Goal: Task Accomplishment & Management: Manage account settings

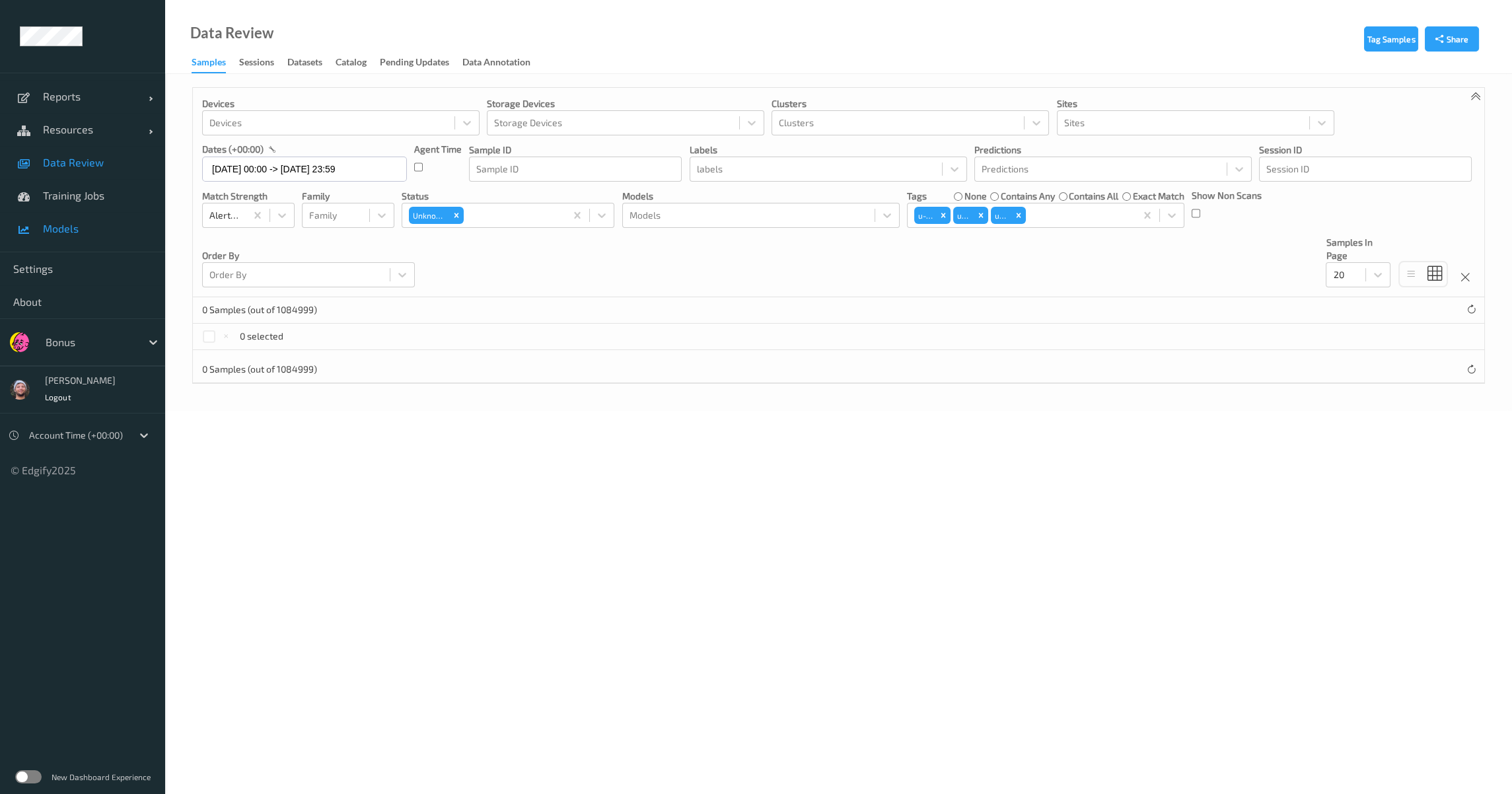
click at [93, 235] on span "Models" at bounding box center [97, 228] width 109 height 13
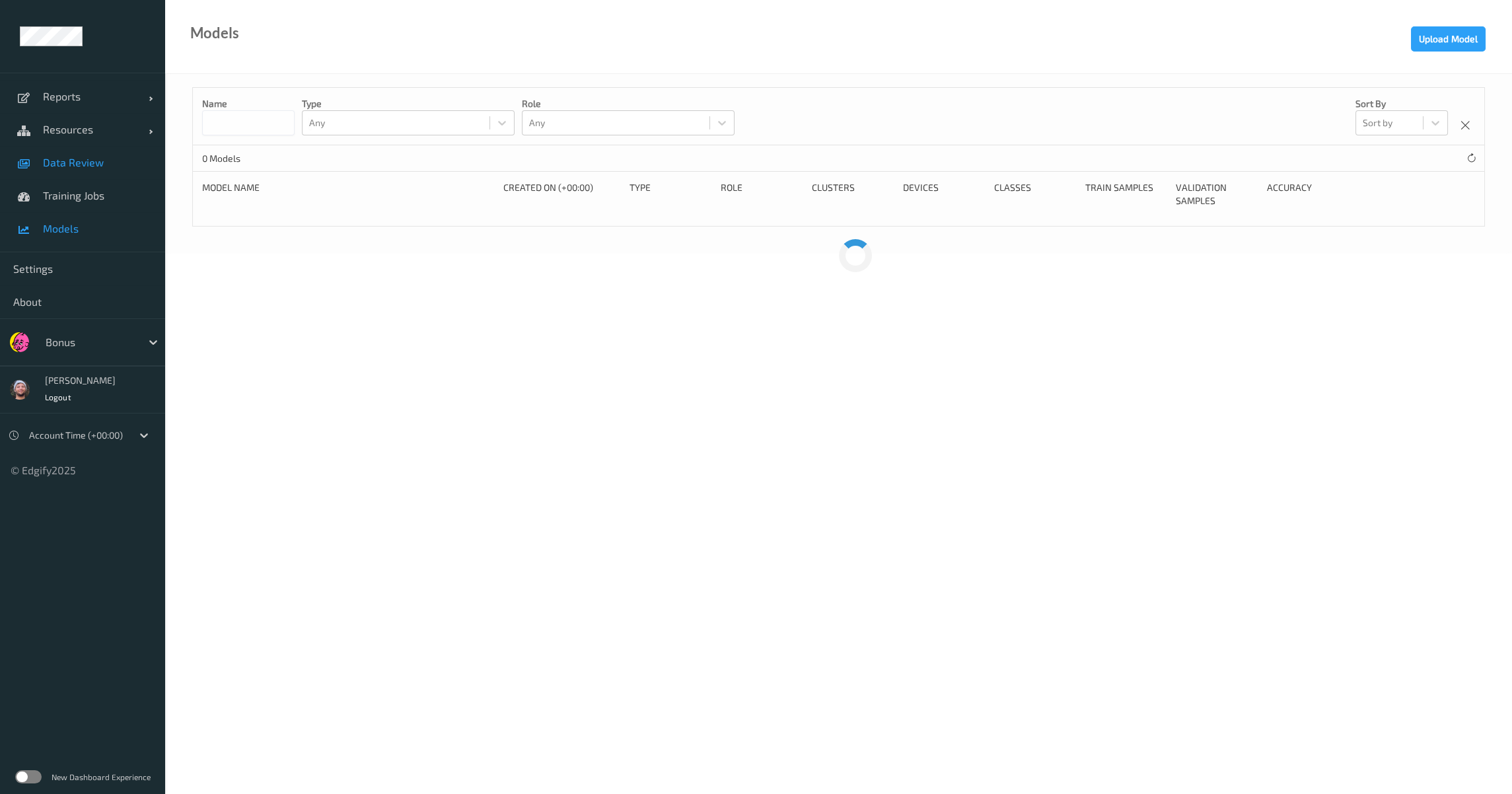
click at [143, 154] on link "Data Review" at bounding box center [83, 163] width 165 height 33
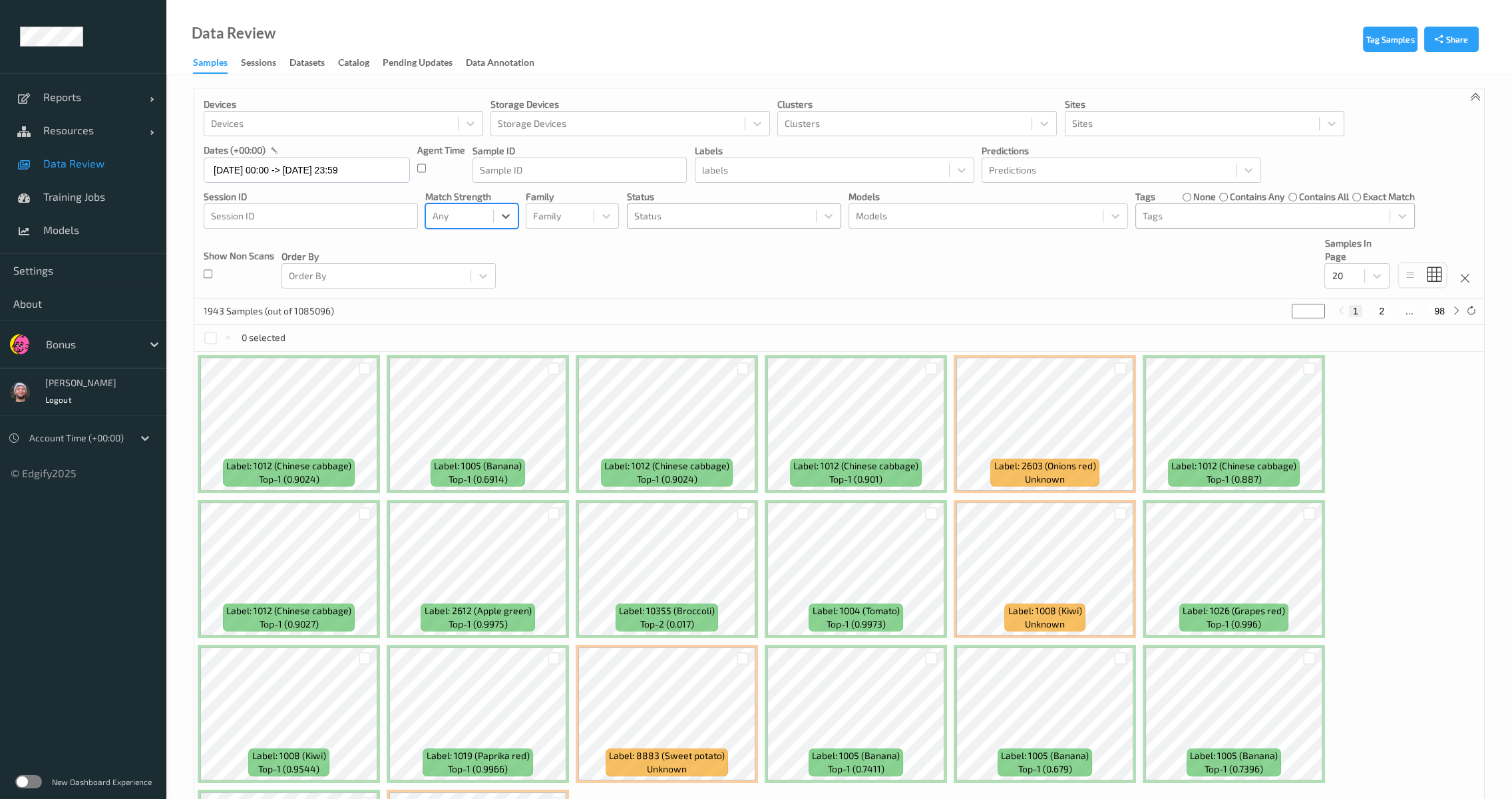
click at [133, 335] on div "Bonus" at bounding box center [91, 344] width 103 height 21
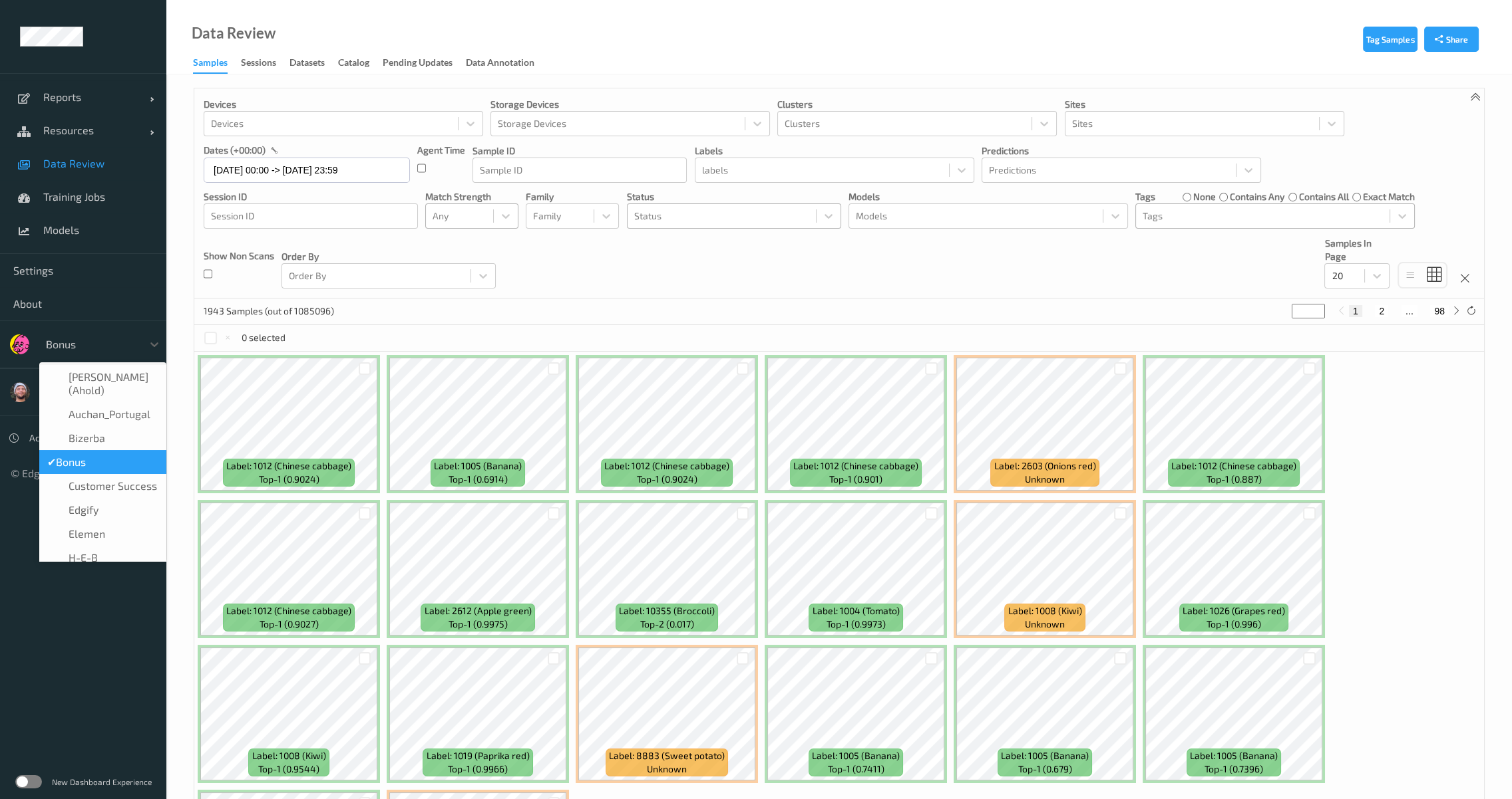
type input "h-"
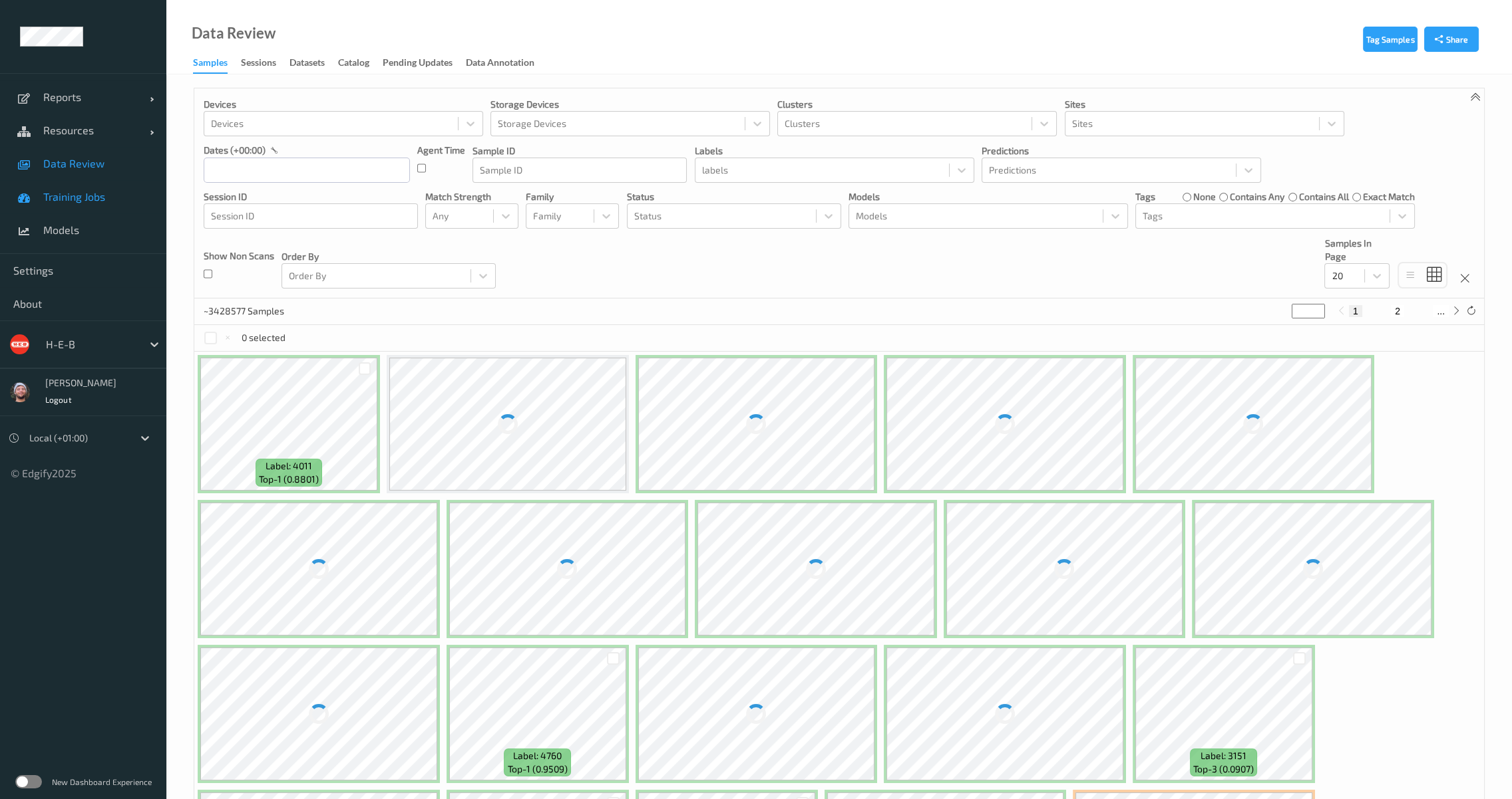
click at [71, 191] on span "Training Jobs" at bounding box center [97, 197] width 109 height 13
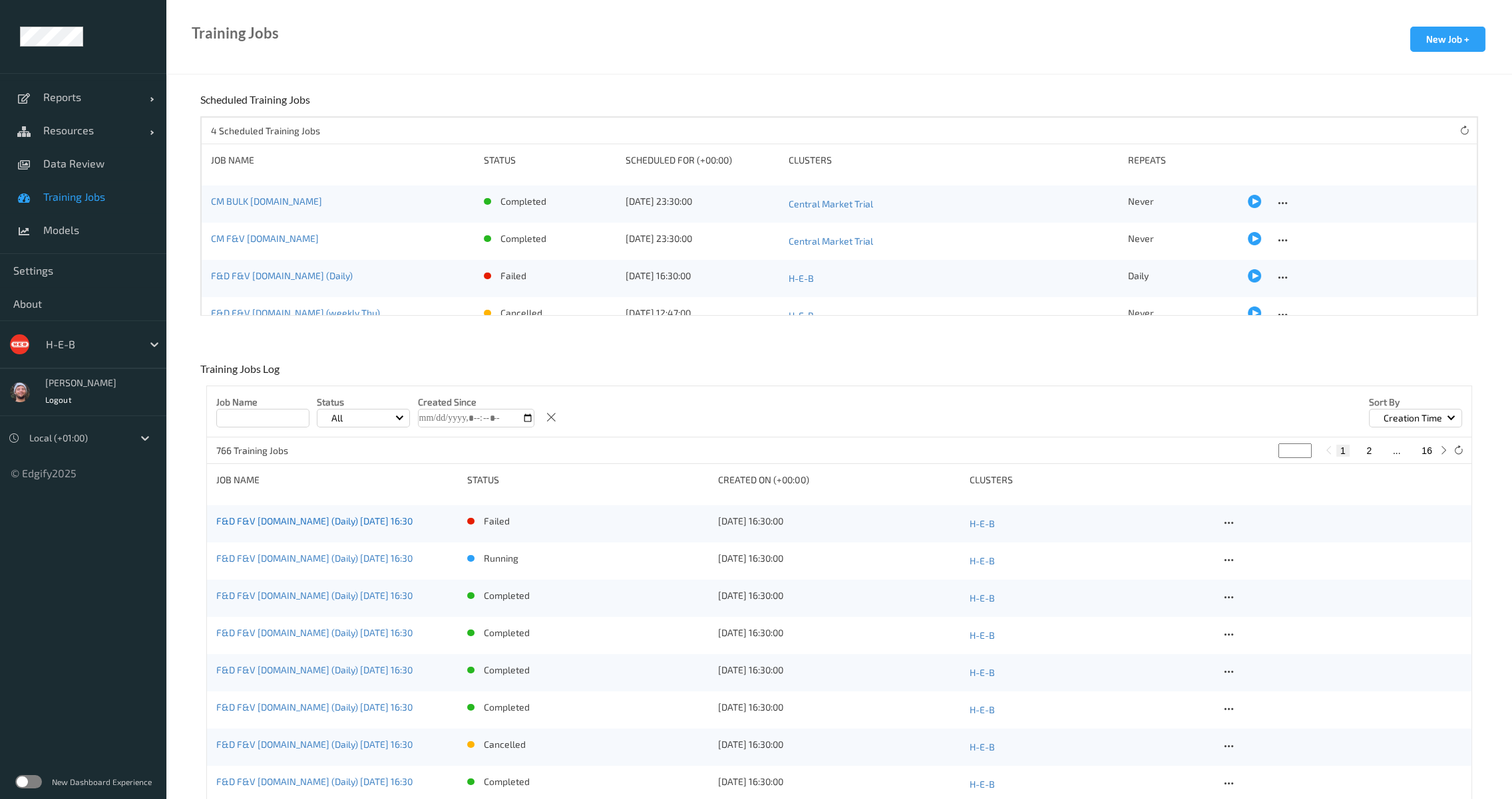
click at [344, 522] on link "F&D F&V [DOMAIN_NAME] (Daily) [DATE] 16:30" at bounding box center [314, 521] width 196 height 11
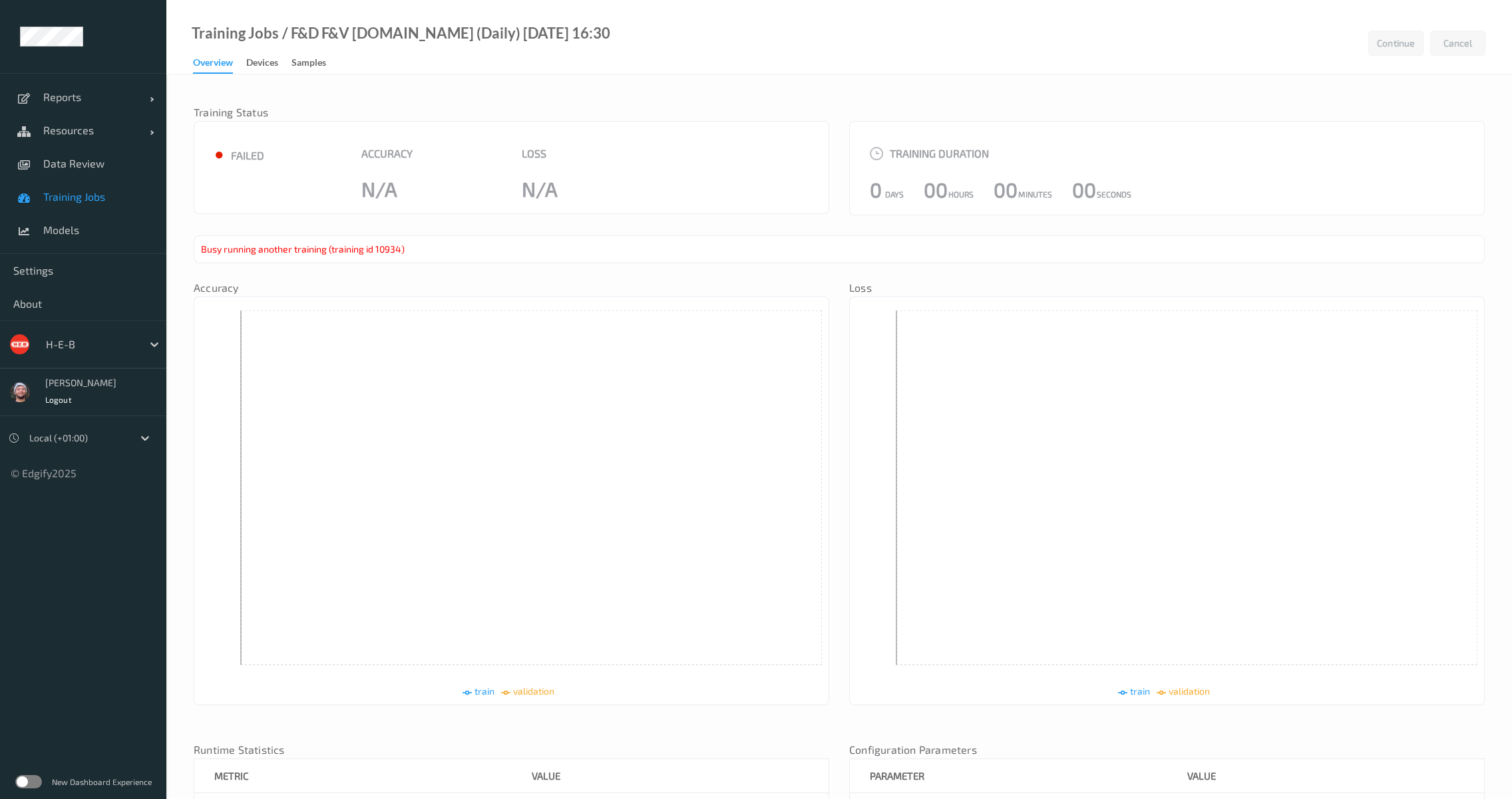
click at [105, 204] on link "Training Jobs" at bounding box center [83, 197] width 166 height 34
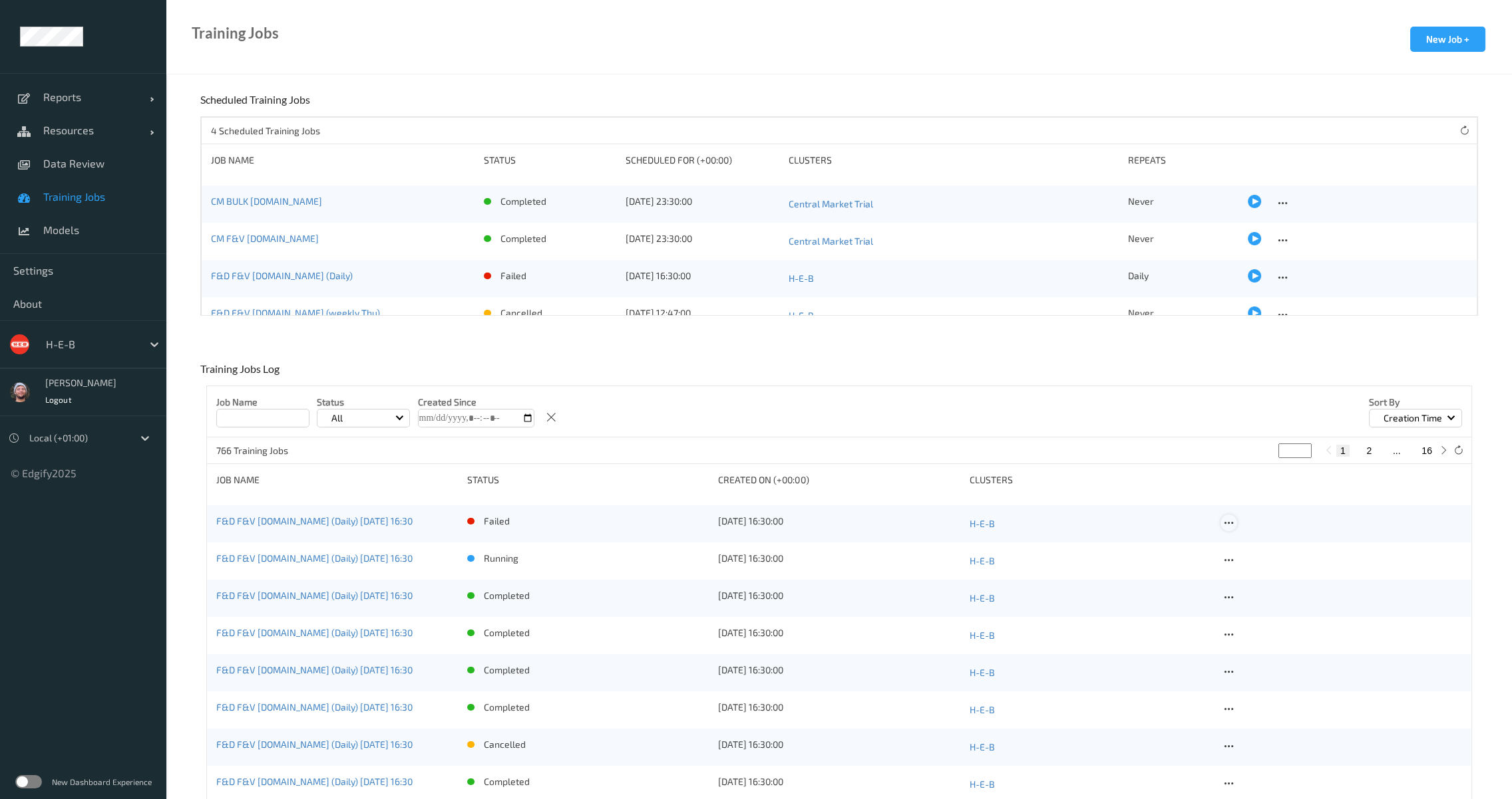
click at [1229, 519] on icon at bounding box center [1229, 523] width 11 height 12
click at [1262, 589] on div "Delete Job" at bounding box center [1262, 593] width 37 height 13
click at [1228, 520] on icon at bounding box center [1229, 523] width 11 height 12
click at [1264, 590] on div "Delete Job" at bounding box center [1262, 593] width 37 height 13
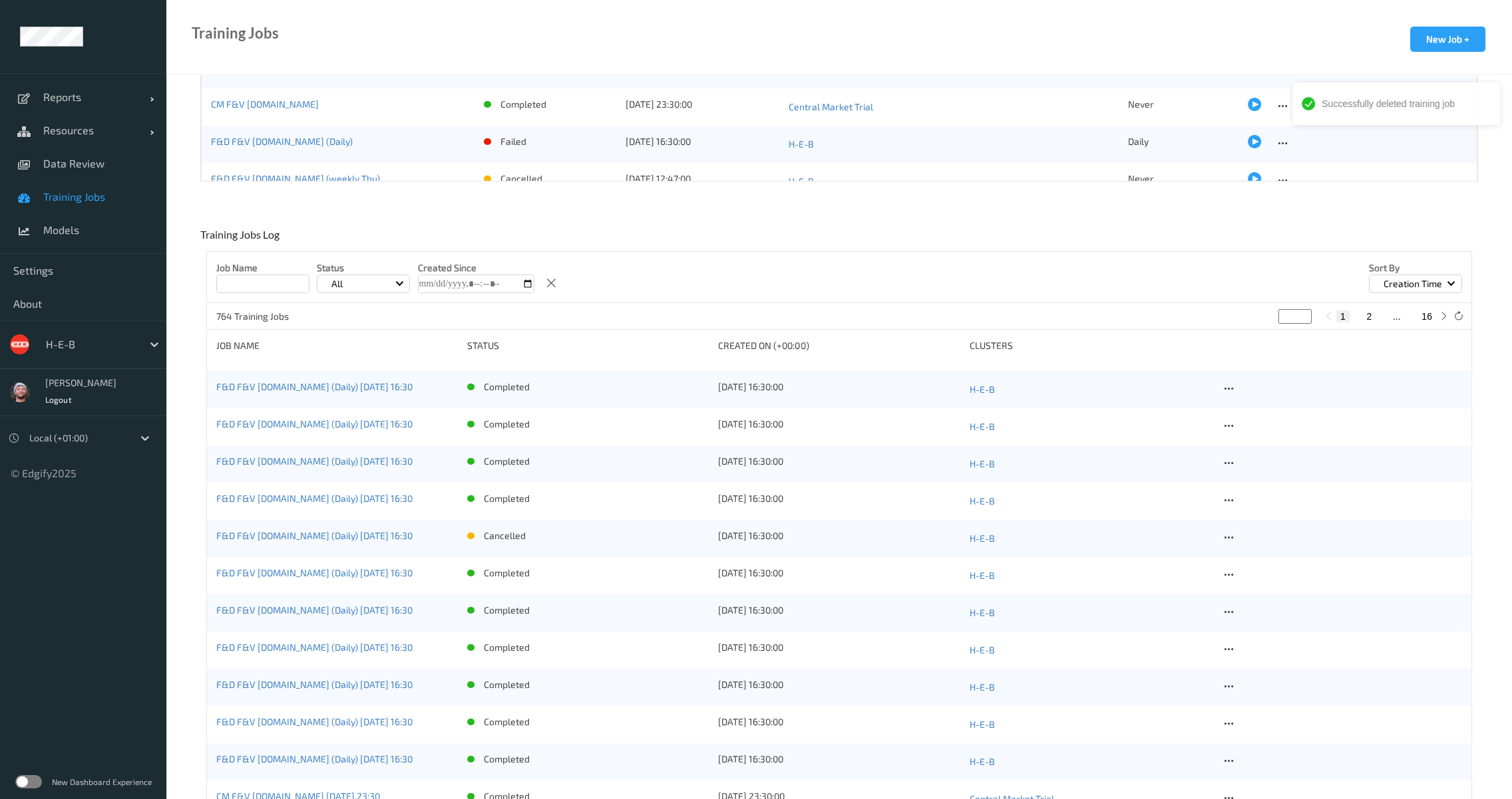
scroll to position [164, 0]
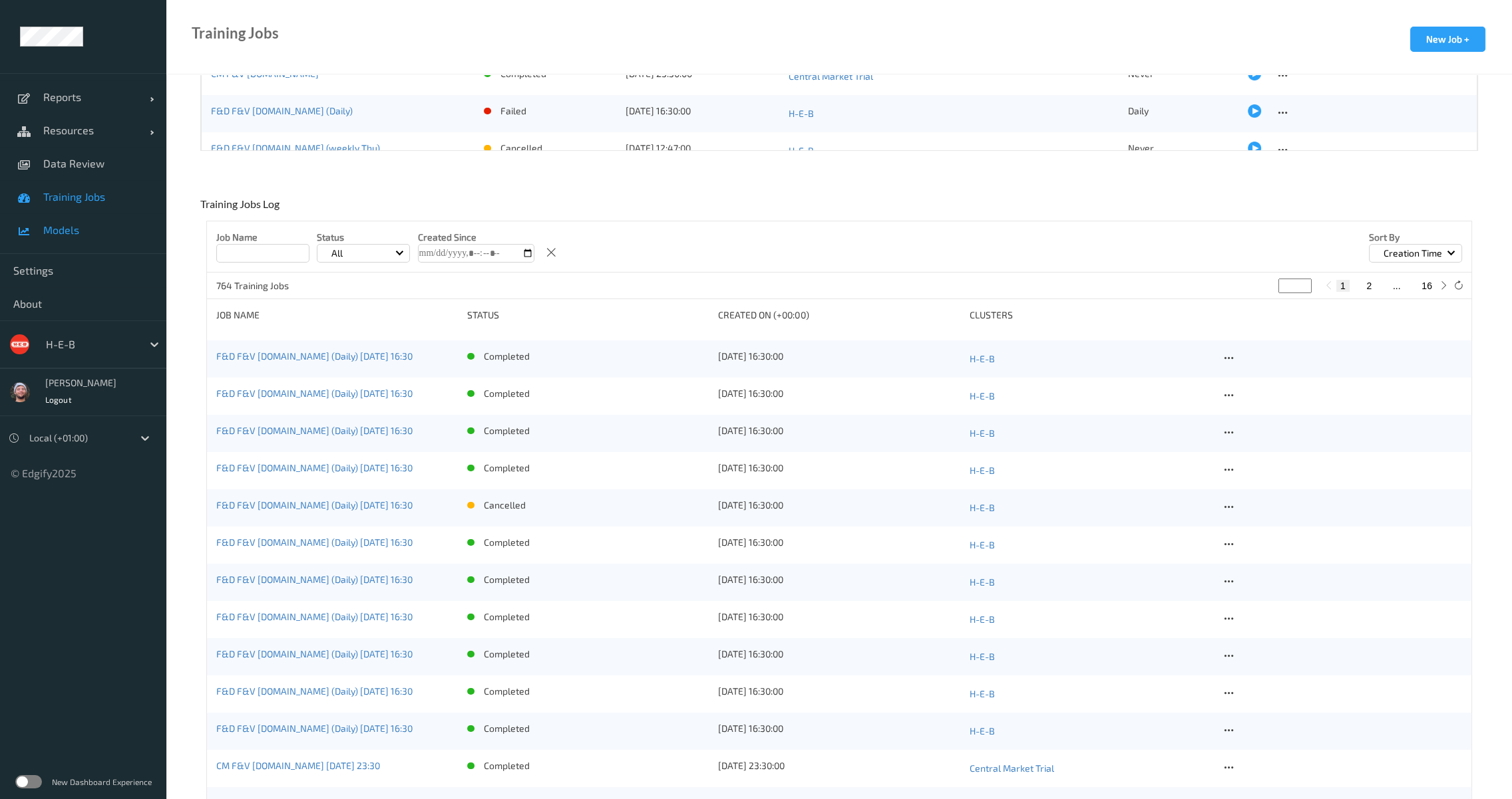
click at [112, 222] on link "Models" at bounding box center [83, 230] width 166 height 34
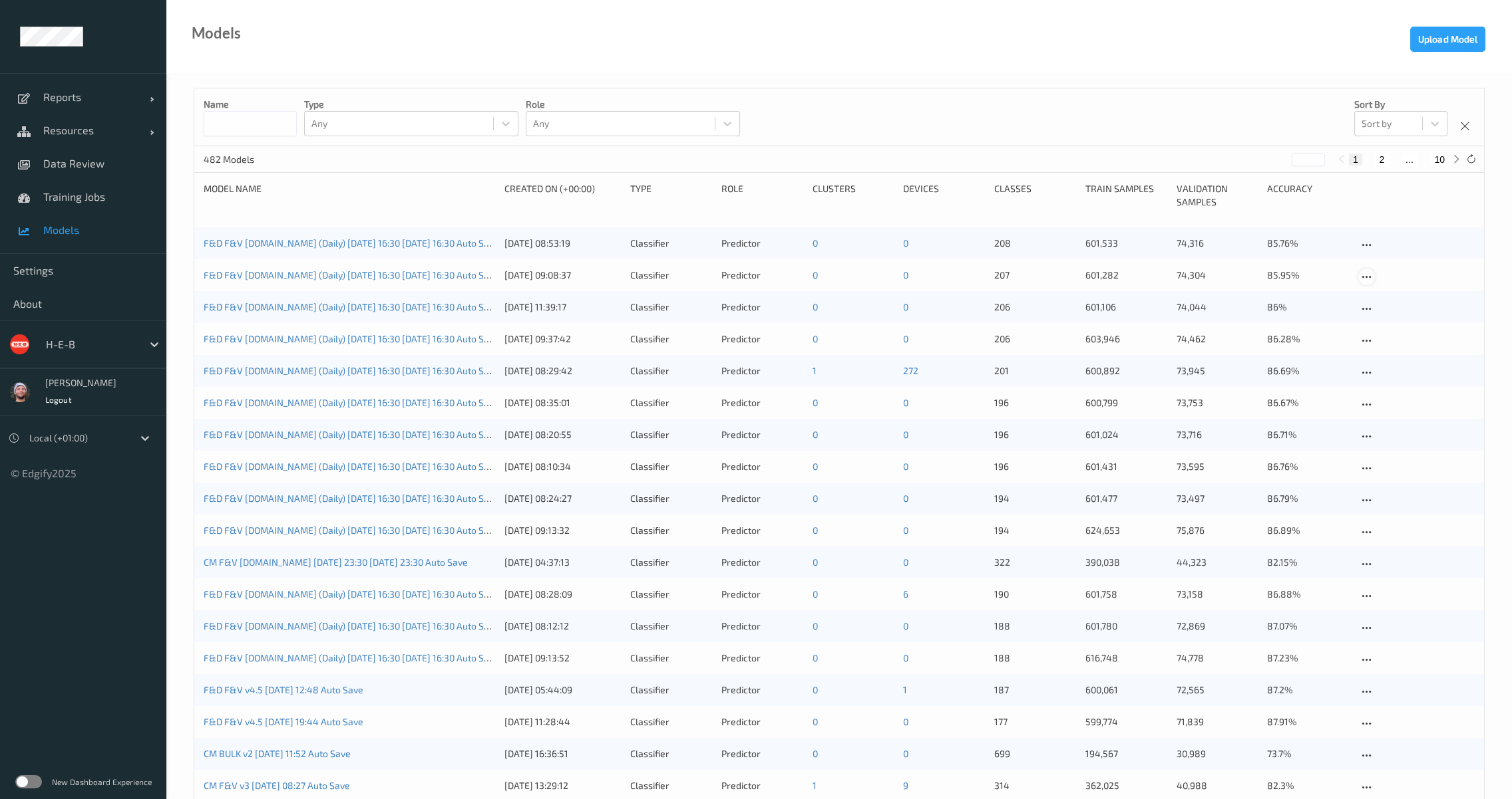
click at [1367, 278] on icon at bounding box center [1366, 277] width 11 height 12
click at [1381, 345] on div "Delete Model" at bounding box center [1405, 348] width 49 height 13
click at [1367, 283] on div at bounding box center [1366, 277] width 17 height 17
click at [1389, 347] on div "Delete Model" at bounding box center [1405, 348] width 49 height 13
click at [1369, 278] on icon at bounding box center [1366, 277] width 11 height 12
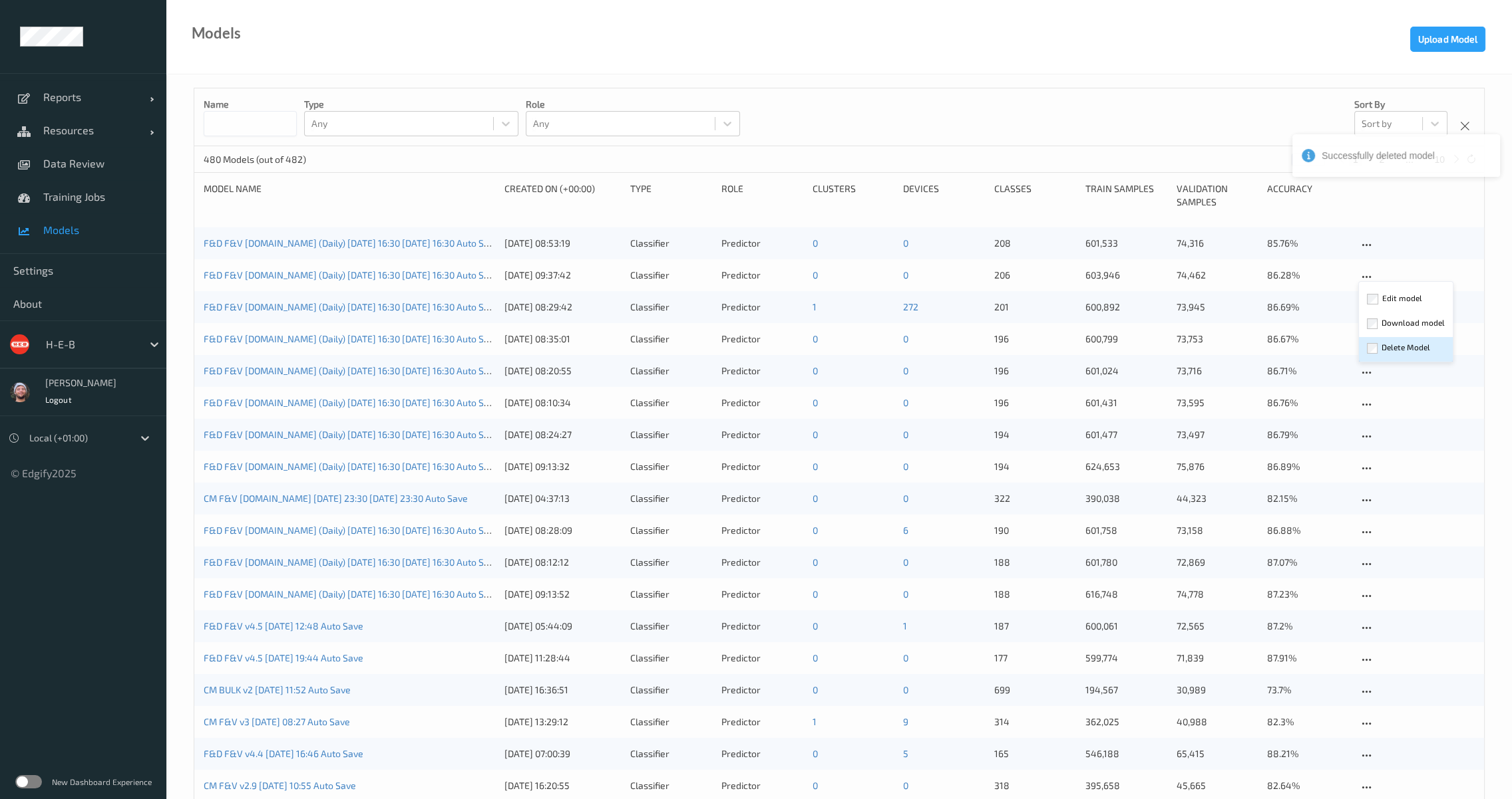
click at [1390, 341] on div "Delete Model" at bounding box center [1405, 348] width 49 height 13
click at [73, 228] on span "Models" at bounding box center [97, 230] width 109 height 13
click at [98, 207] on link "Training Jobs" at bounding box center [83, 197] width 166 height 34
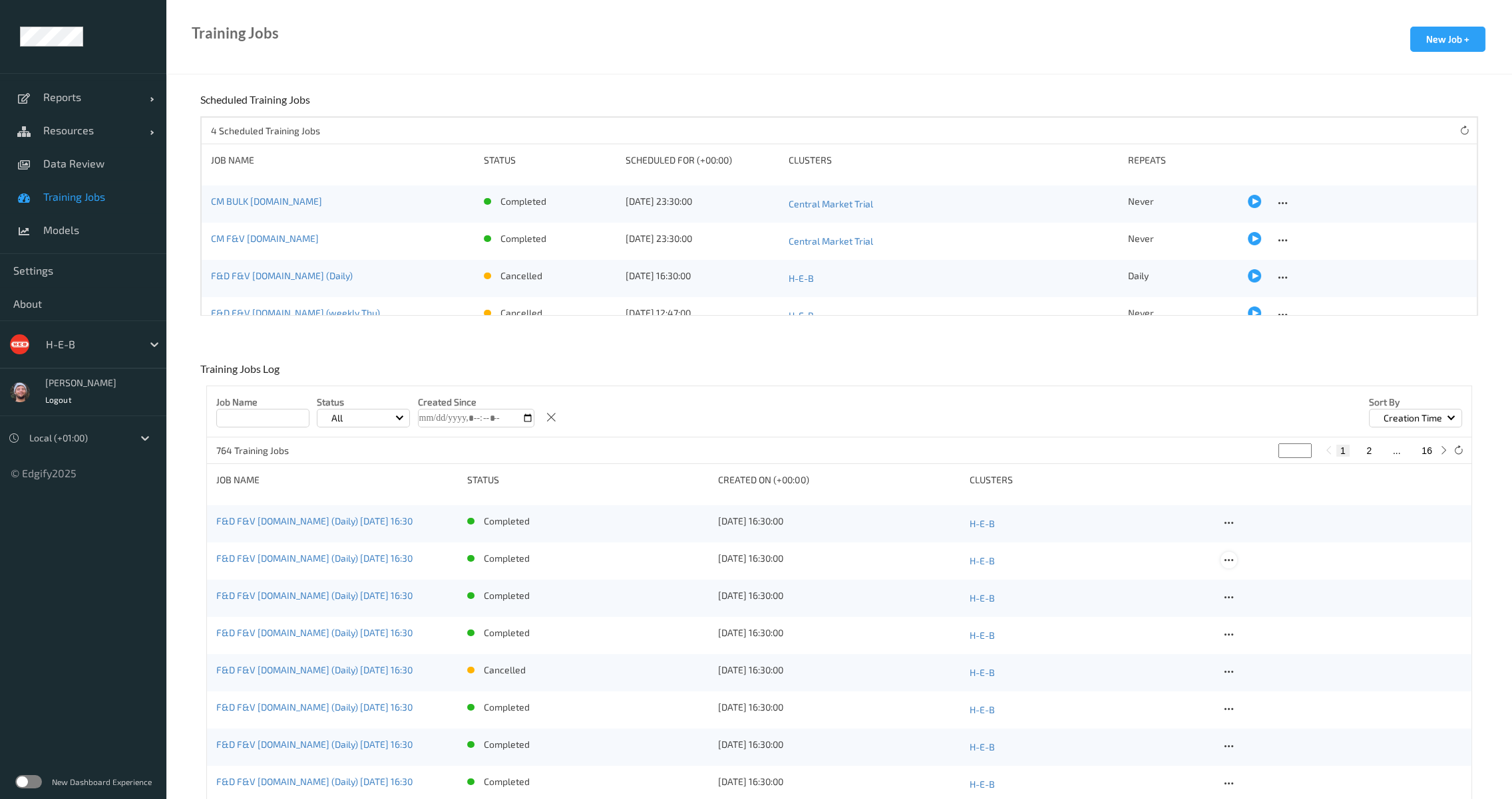
click at [1228, 560] on icon at bounding box center [1229, 560] width 11 height 12
click at [1258, 636] on div "Delete Job" at bounding box center [1260, 633] width 79 height 24
click at [1233, 566] on div at bounding box center [1341, 562] width 241 height 19
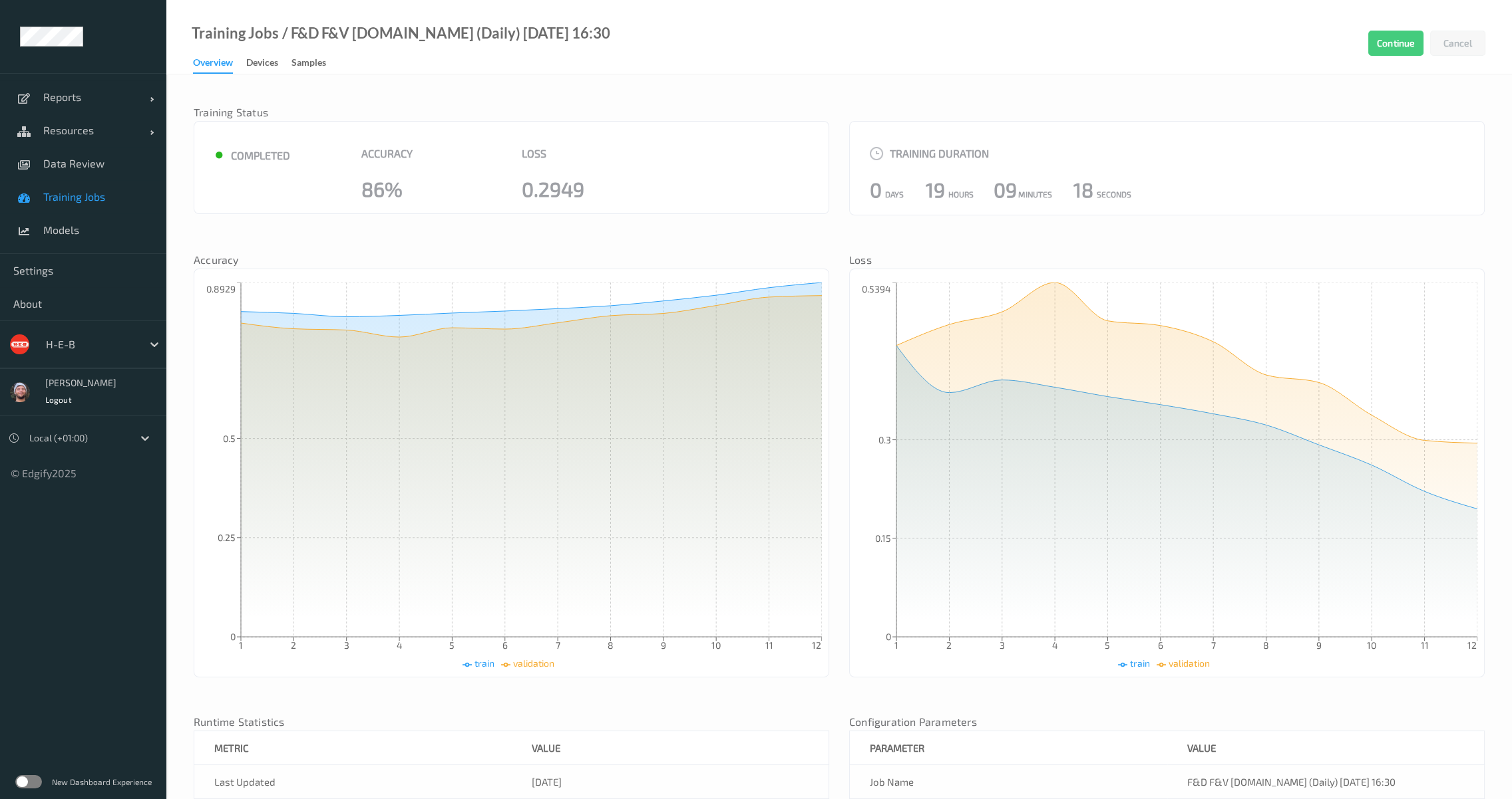
click at [113, 201] on span "Training Jobs" at bounding box center [97, 197] width 109 height 13
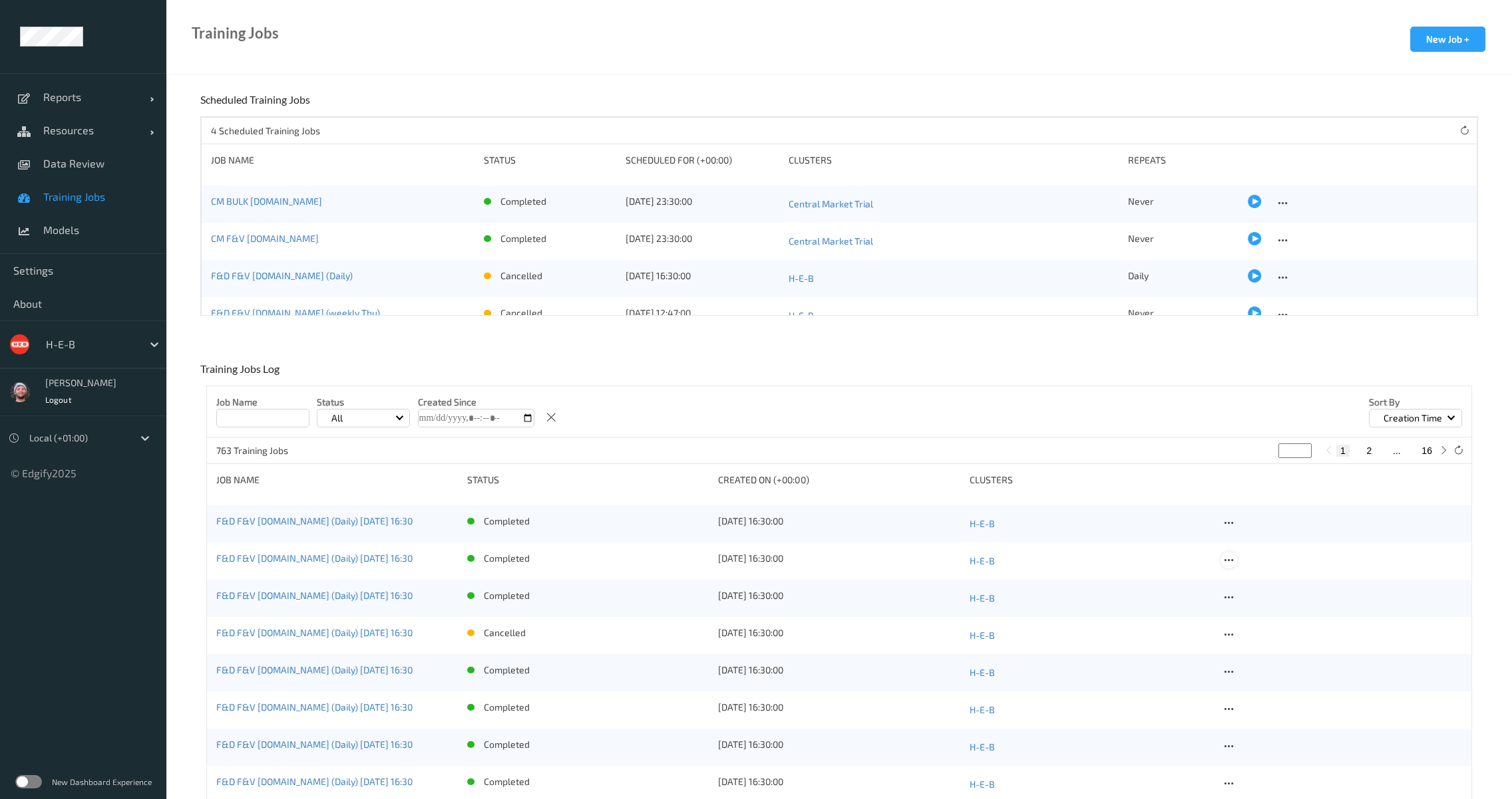
click at [1226, 557] on icon at bounding box center [1229, 560] width 11 height 12
click at [1259, 624] on div "Delete Job" at bounding box center [1262, 631] width 37 height 13
click at [1231, 557] on icon at bounding box center [1229, 560] width 11 height 12
click at [1258, 628] on div "Delete Job" at bounding box center [1262, 631] width 37 height 13
click at [112, 236] on link "Models" at bounding box center [83, 230] width 166 height 34
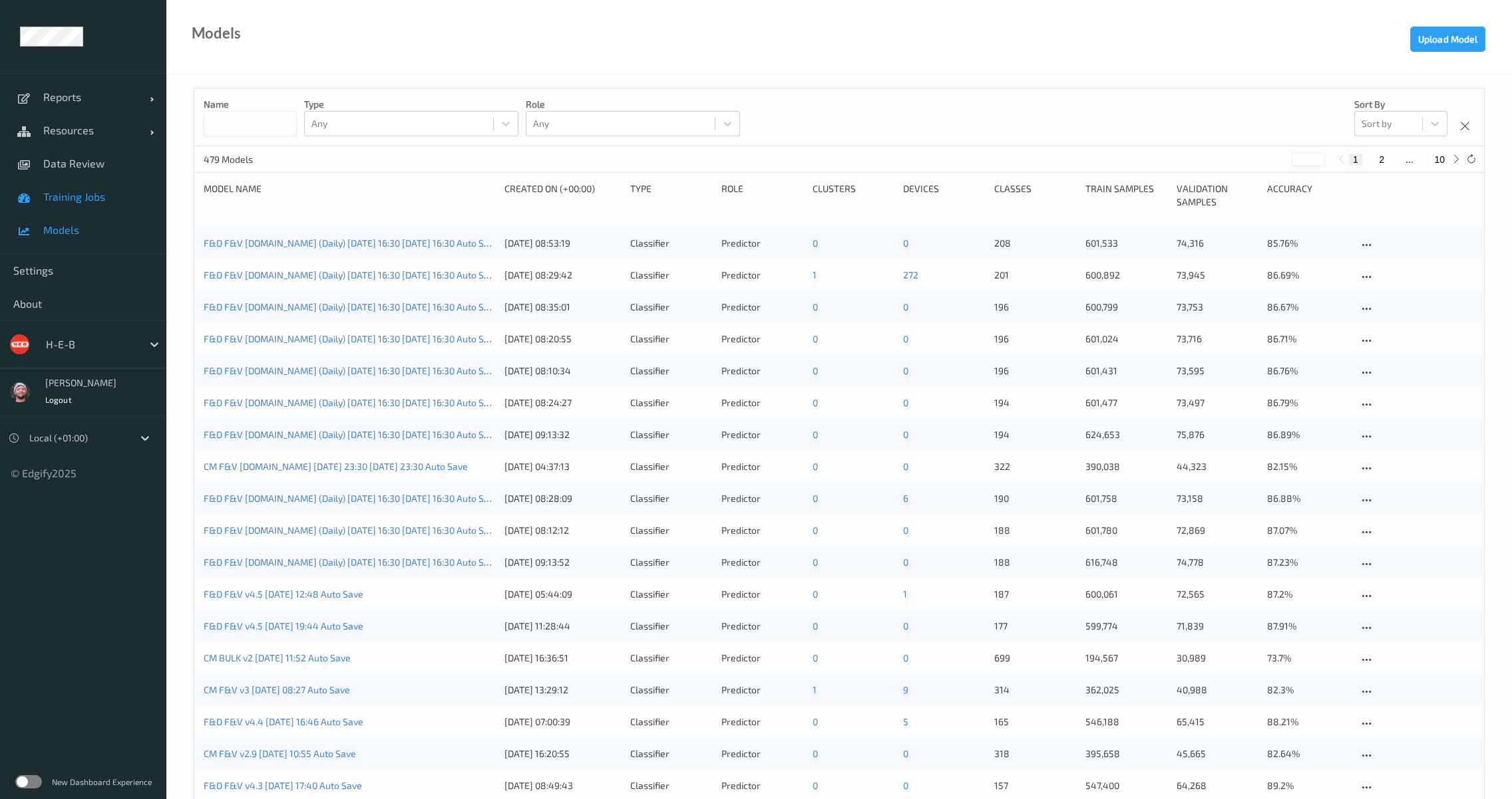
click at [70, 193] on span "Training Jobs" at bounding box center [97, 197] width 109 height 13
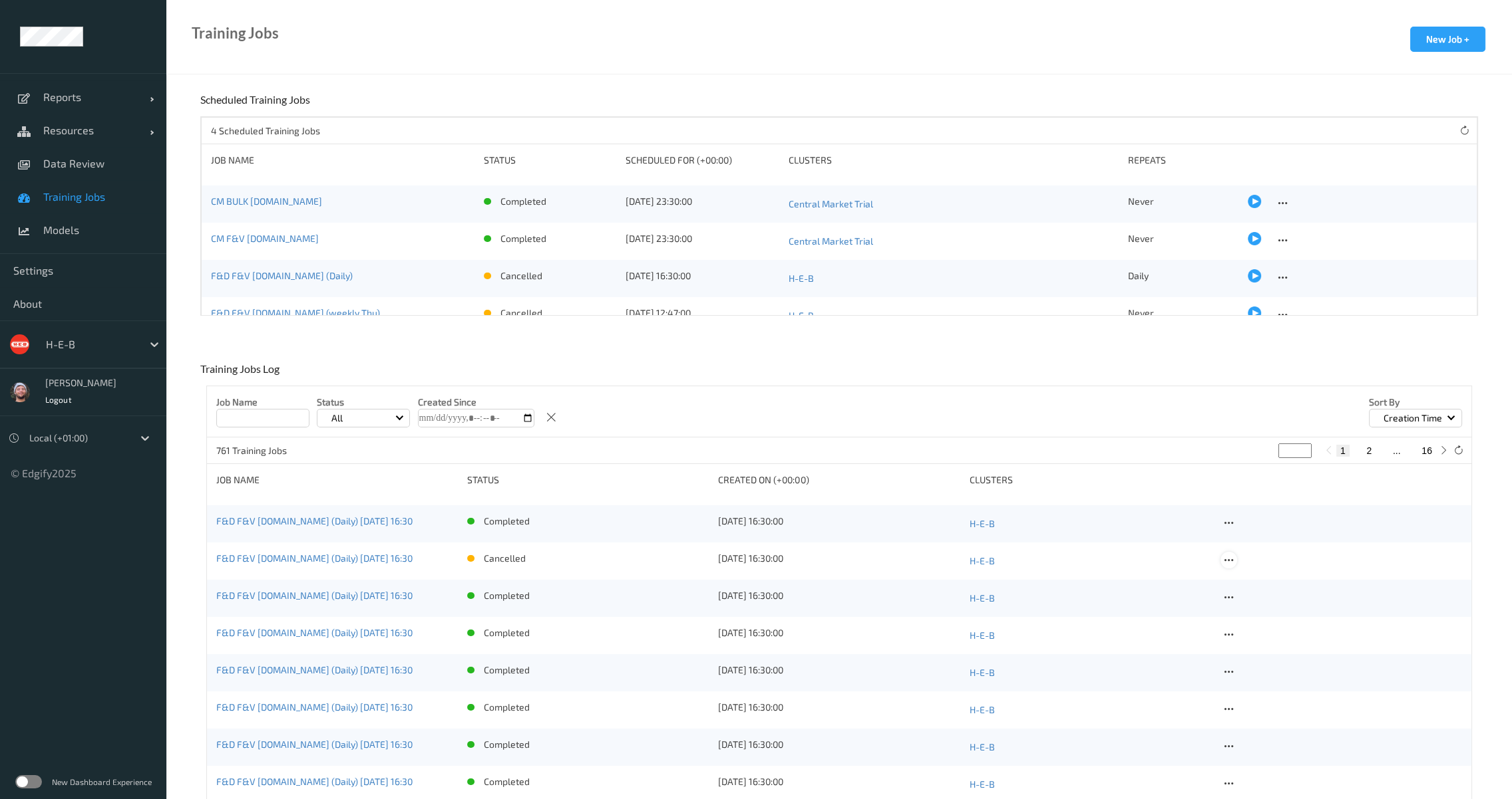
click at [1231, 556] on icon at bounding box center [1229, 560] width 11 height 12
click at [1264, 624] on div "Delete Job" at bounding box center [1262, 631] width 37 height 13
click at [346, 525] on link "F&D F&V [DOMAIN_NAME] (Daily) [DATE] 16:30" at bounding box center [314, 521] width 196 height 11
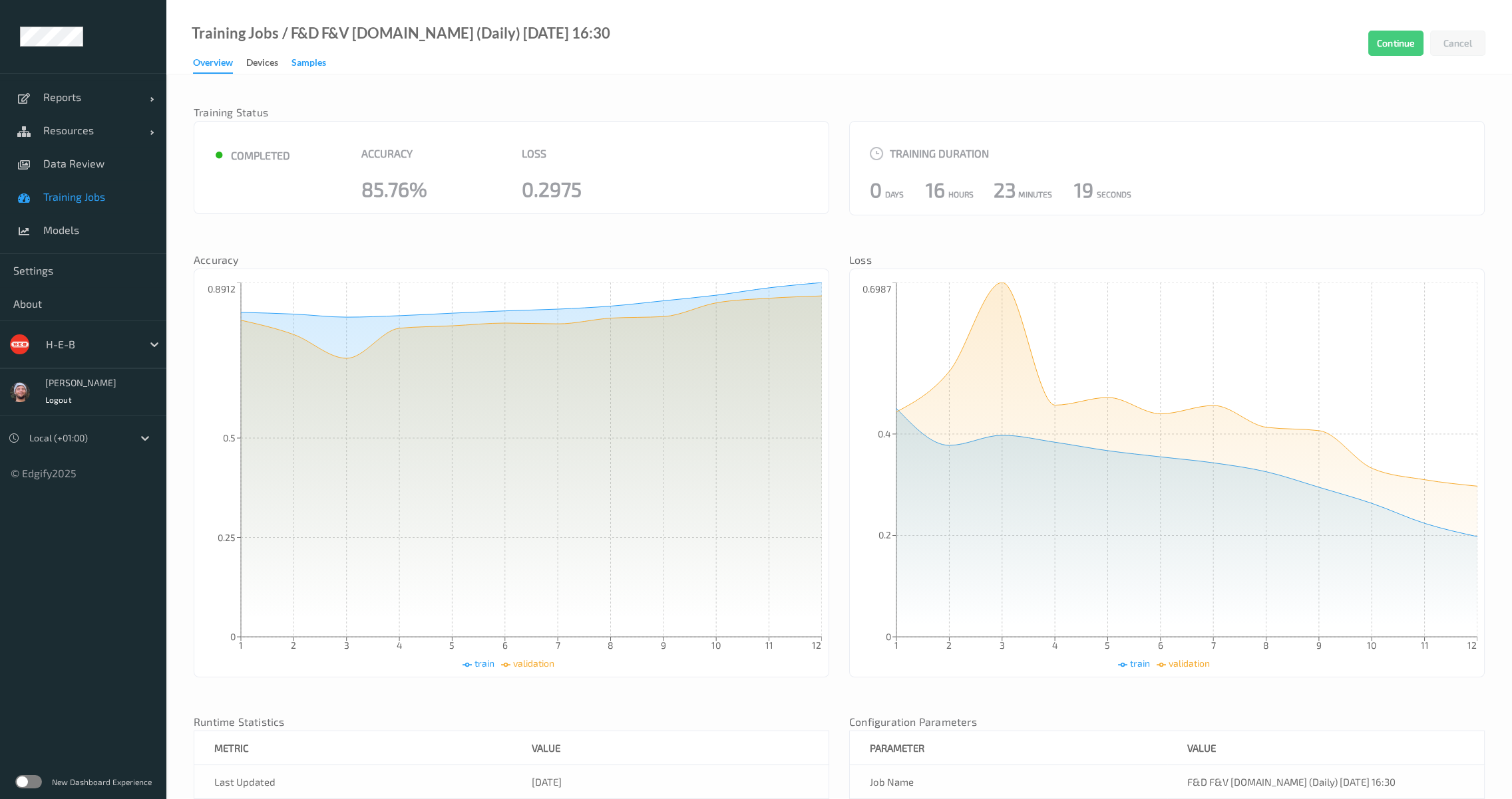
click at [295, 70] on div "Samples" at bounding box center [309, 64] width 35 height 17
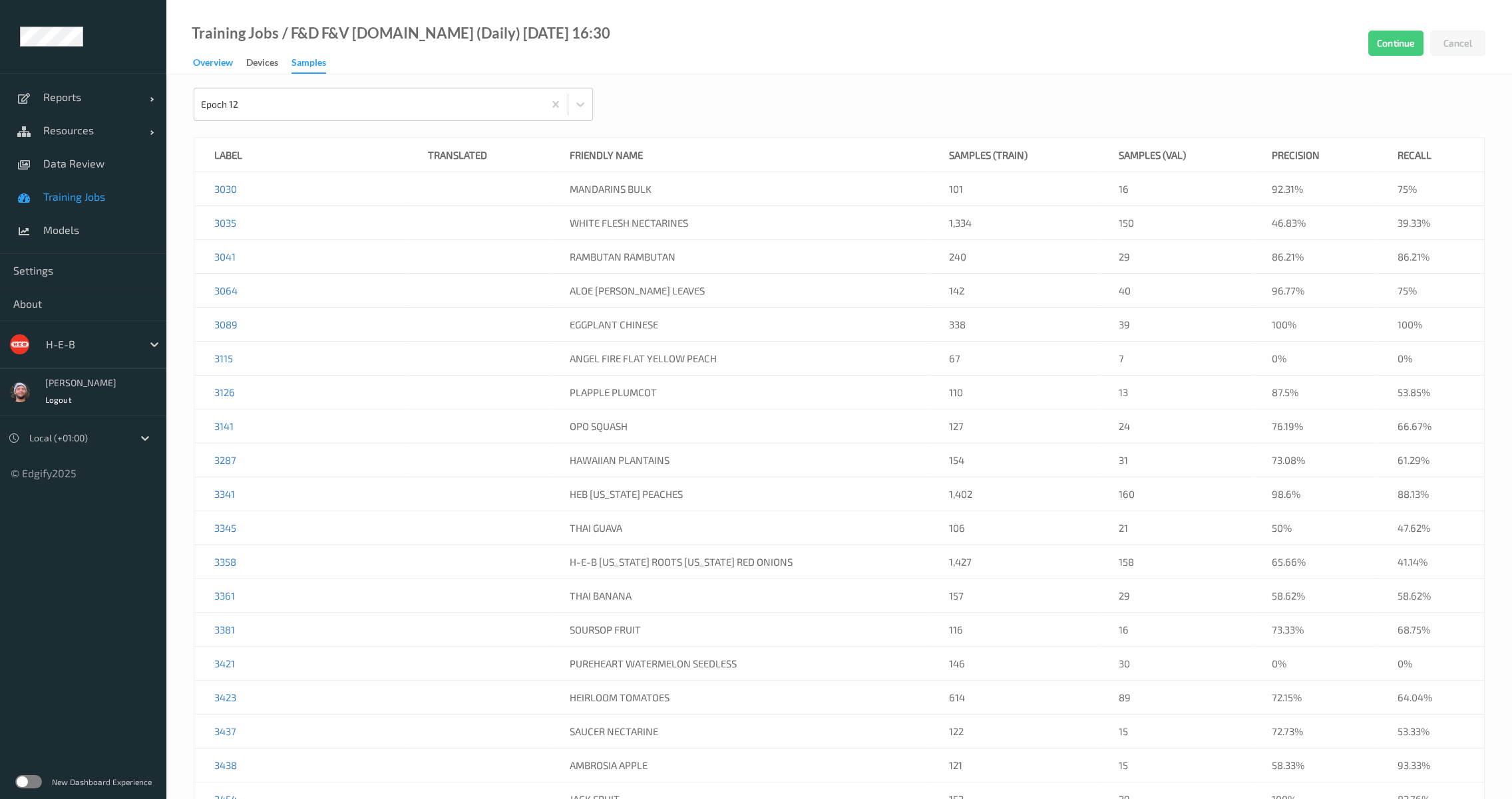
click at [204, 69] on div "Overview" at bounding box center [212, 64] width 40 height 17
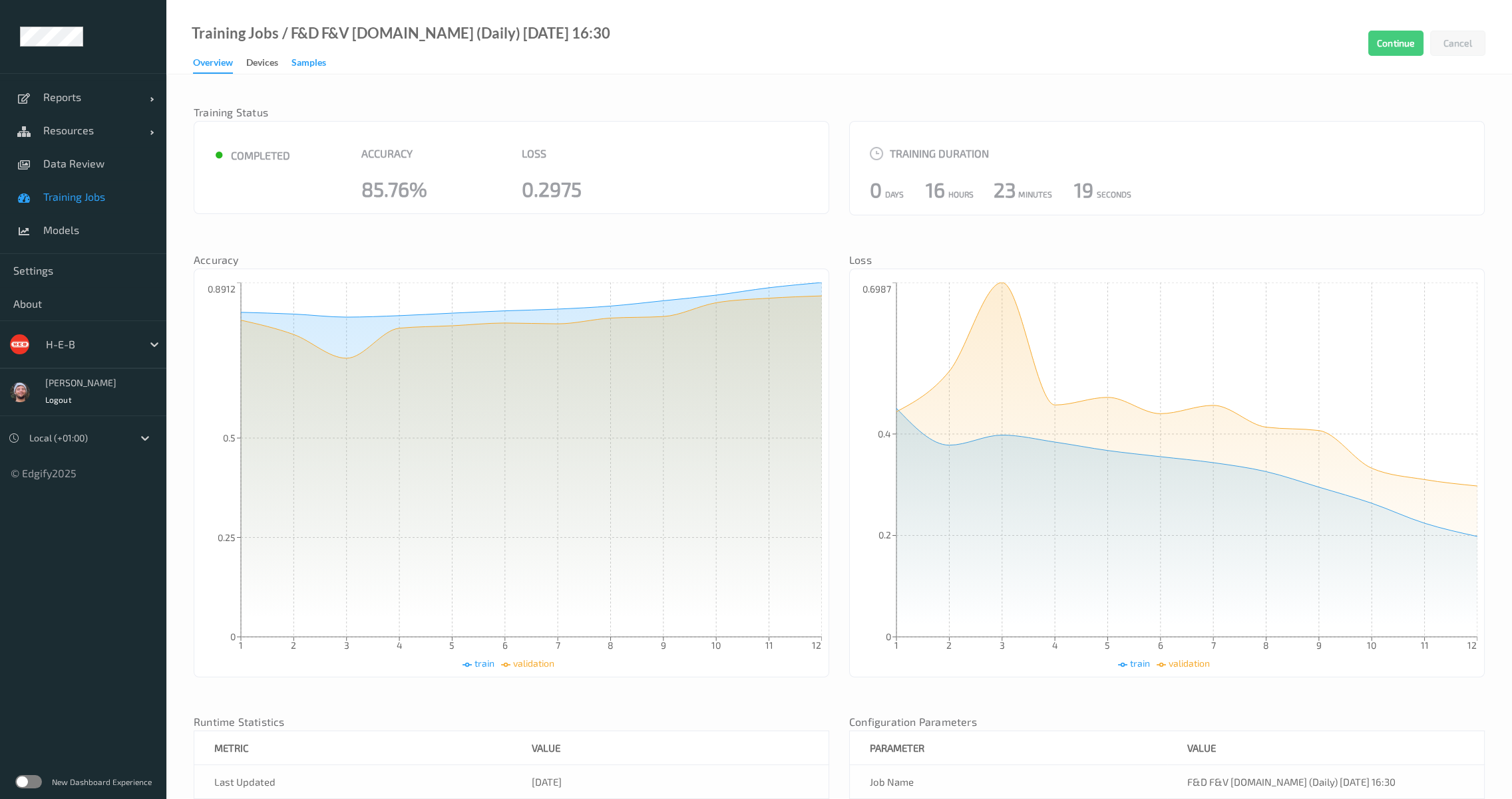
click at [294, 73] on div "Samples" at bounding box center [309, 64] width 35 height 17
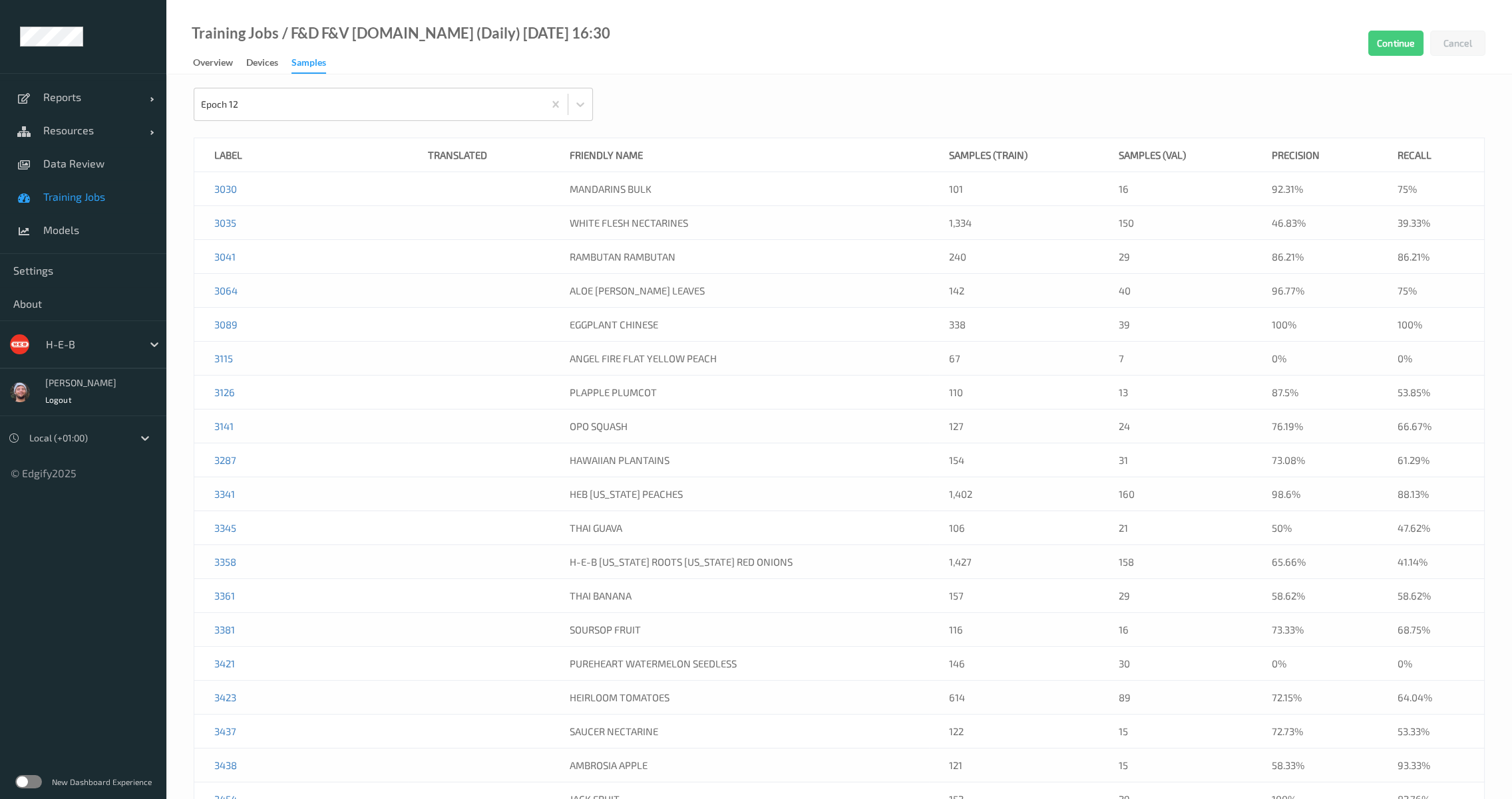
click at [238, 56] on link "Overview" at bounding box center [219, 64] width 53 height 19
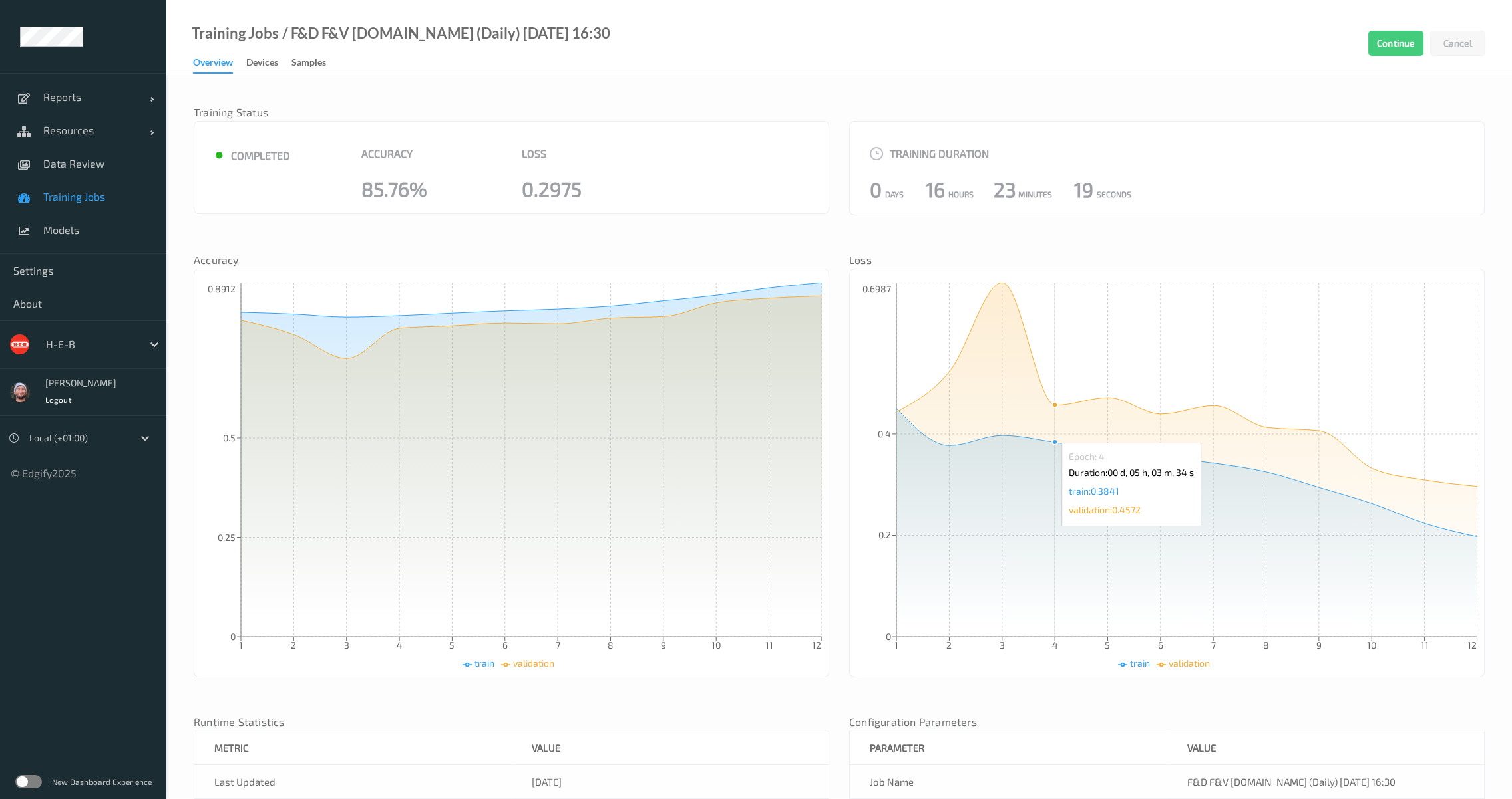
scroll to position [248, 0]
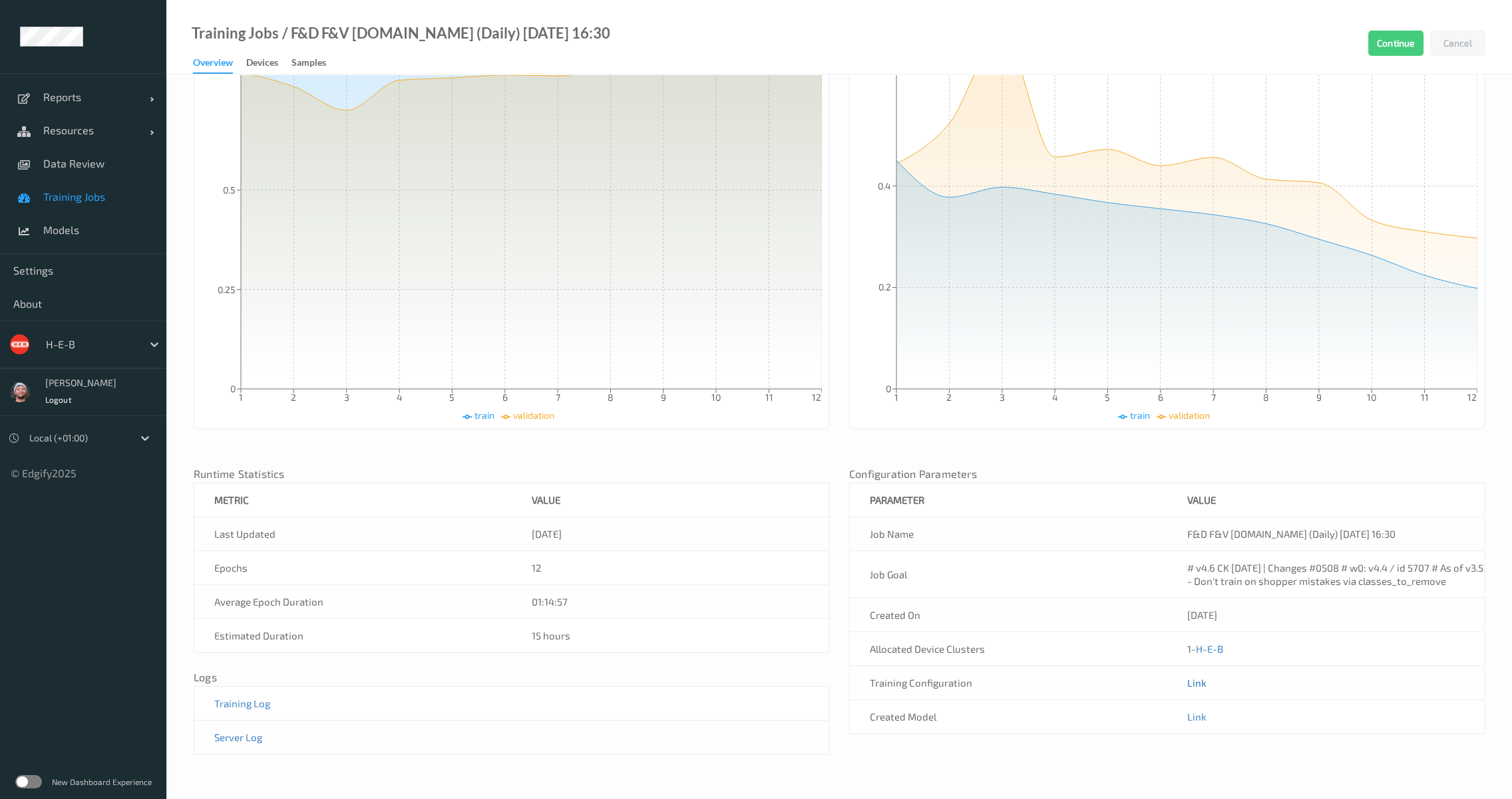
click at [1194, 683] on link "Link" at bounding box center [1196, 682] width 20 height 12
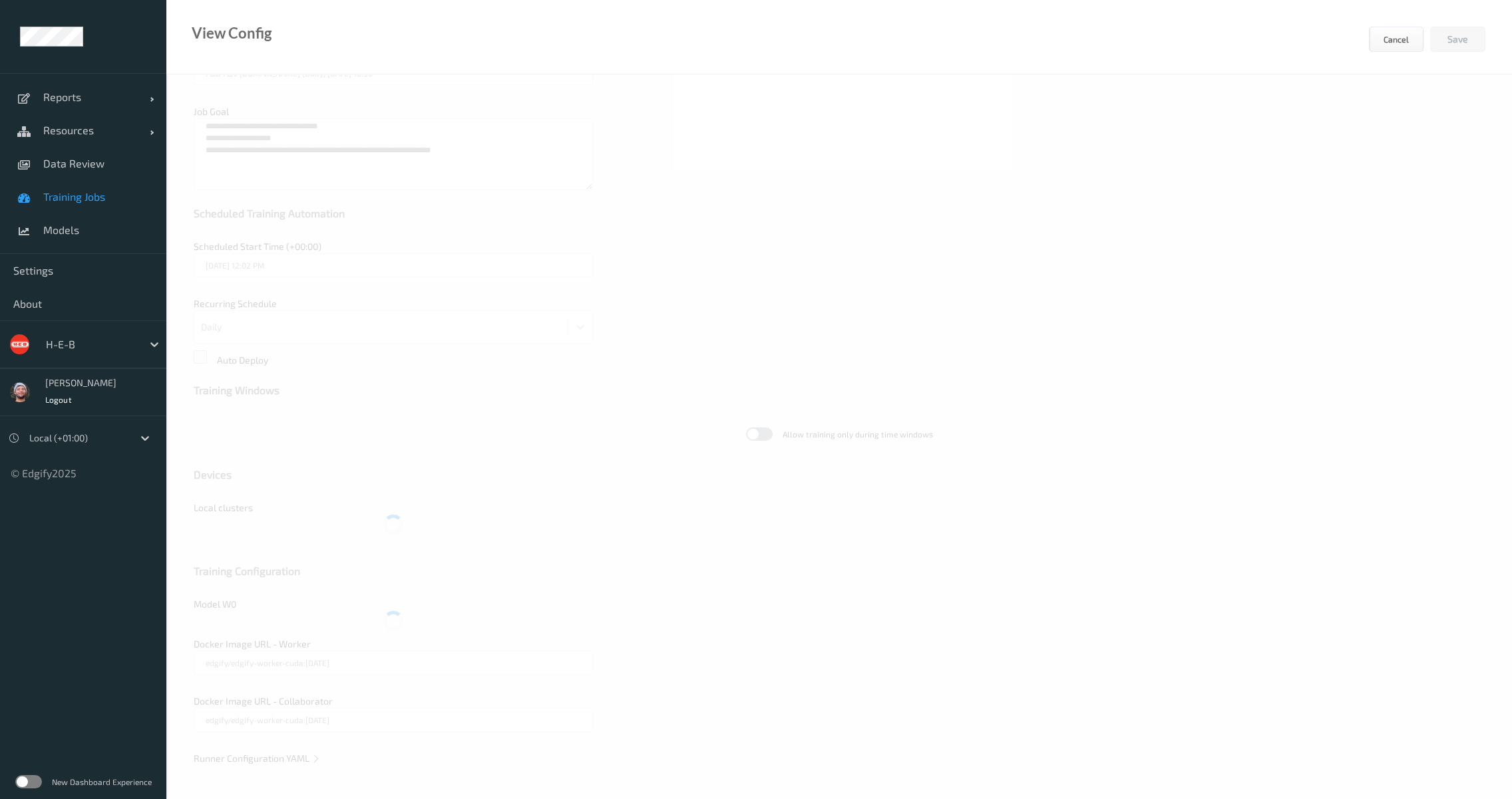
scroll to position [114, 0]
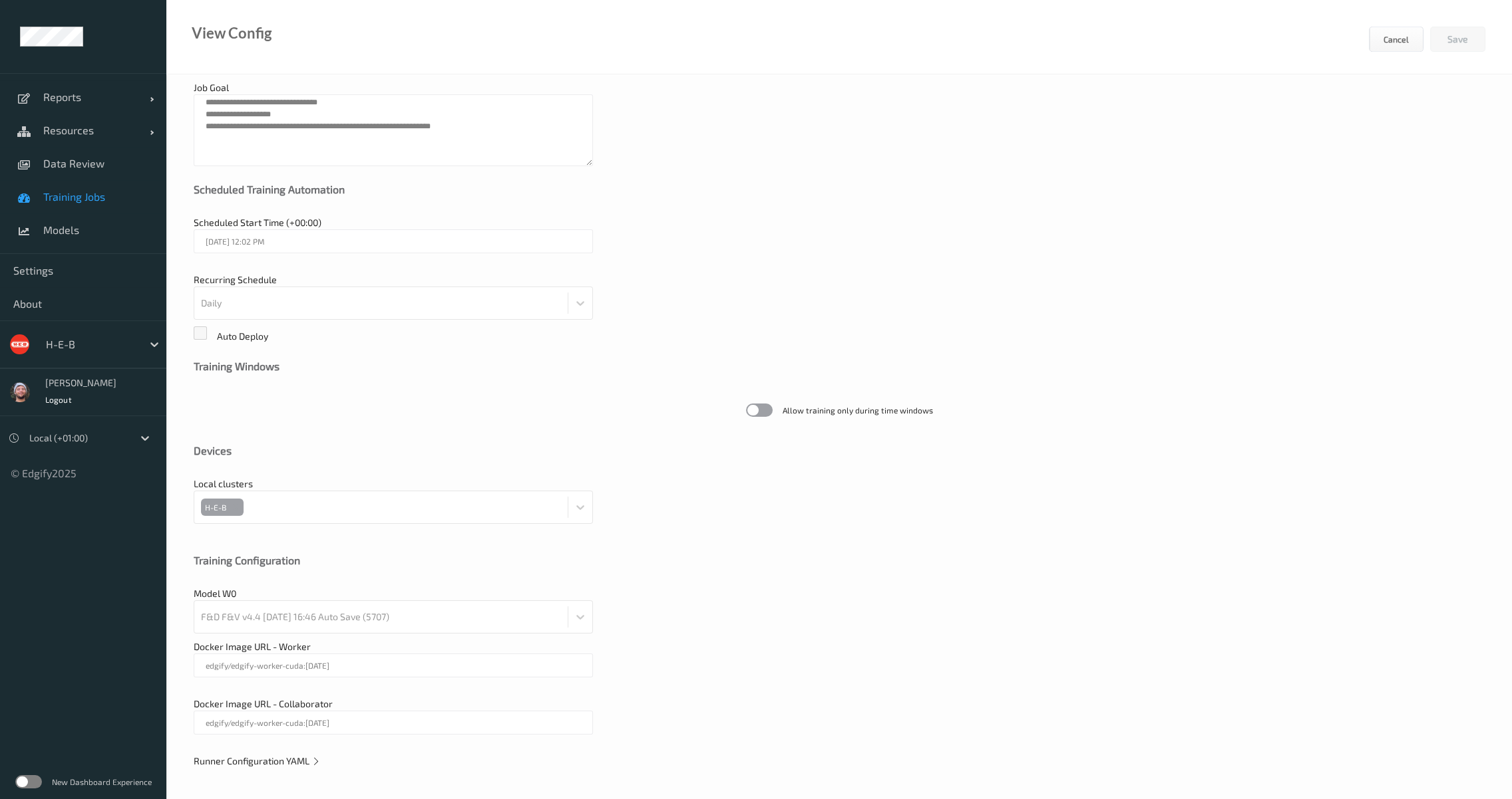
click at [111, 200] on span "Training Jobs" at bounding box center [97, 197] width 109 height 13
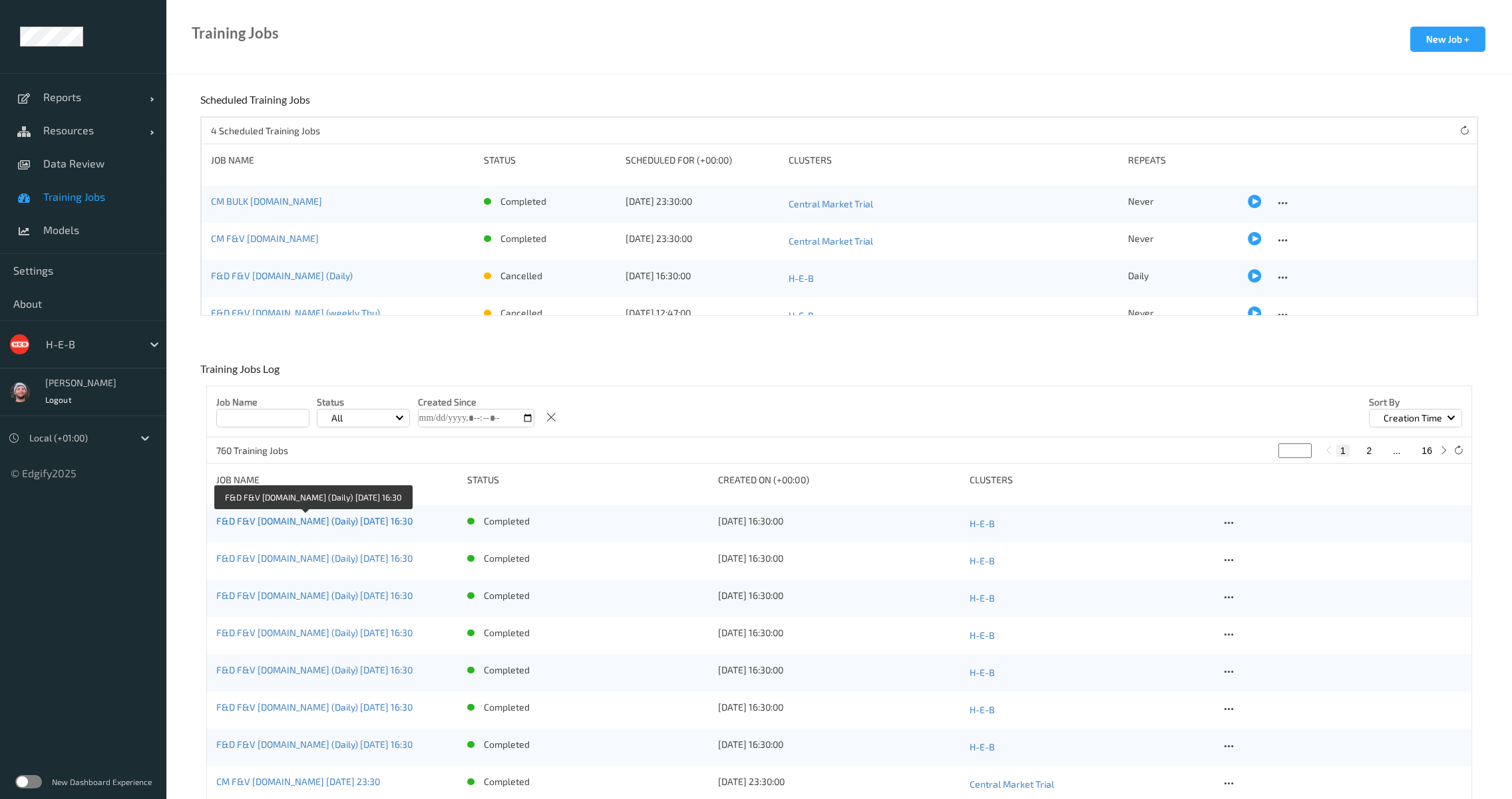
click at [363, 520] on link "F&D F&V [DOMAIN_NAME] (Daily) [DATE] 16:30" at bounding box center [314, 521] width 196 height 11
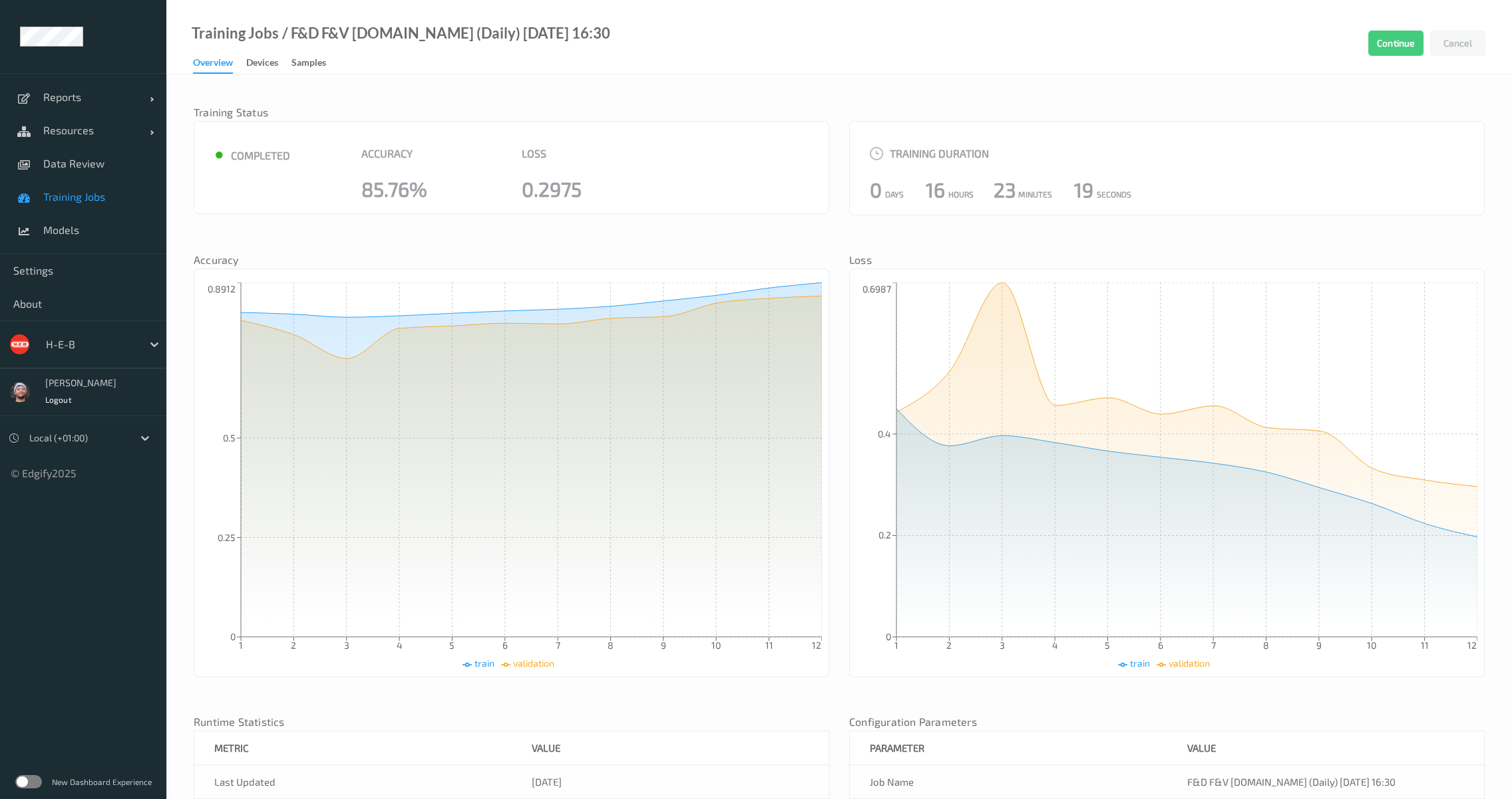
scroll to position [248, 0]
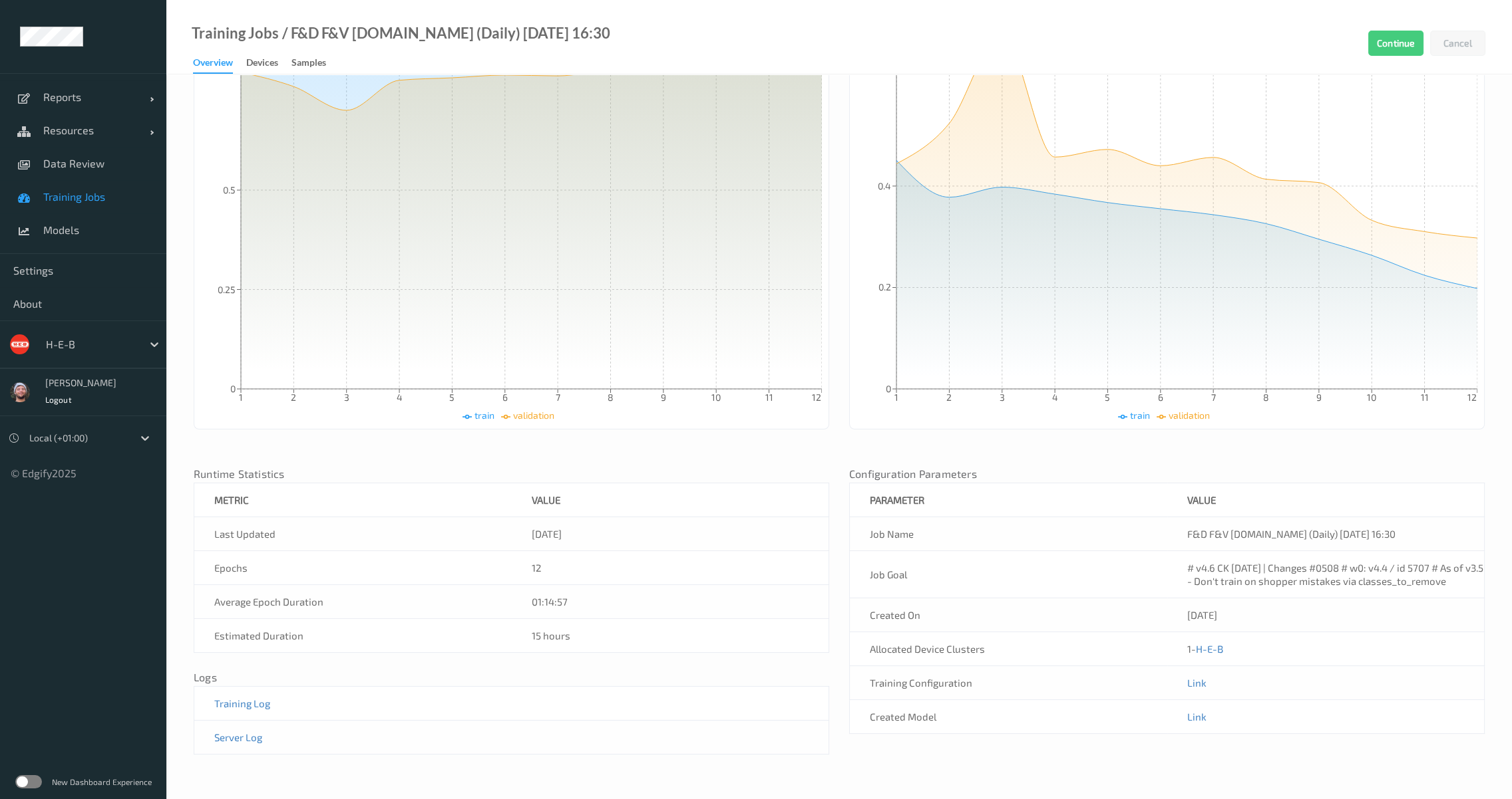
click at [1196, 707] on td "Link" at bounding box center [1325, 717] width 317 height 34
click at [1196, 713] on link "Link" at bounding box center [1196, 717] width 20 height 12
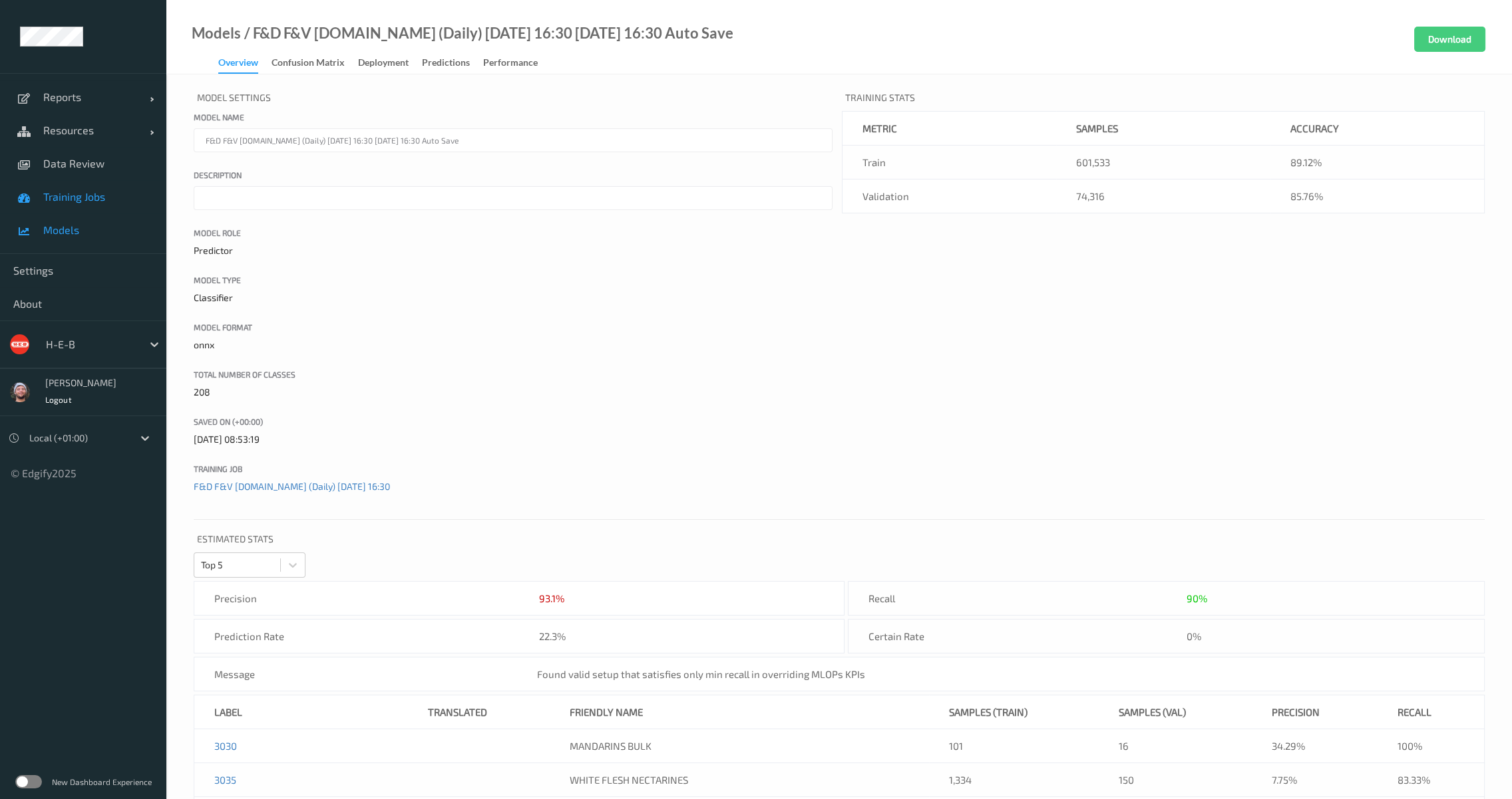
click at [65, 202] on span "Training Jobs" at bounding box center [97, 197] width 109 height 13
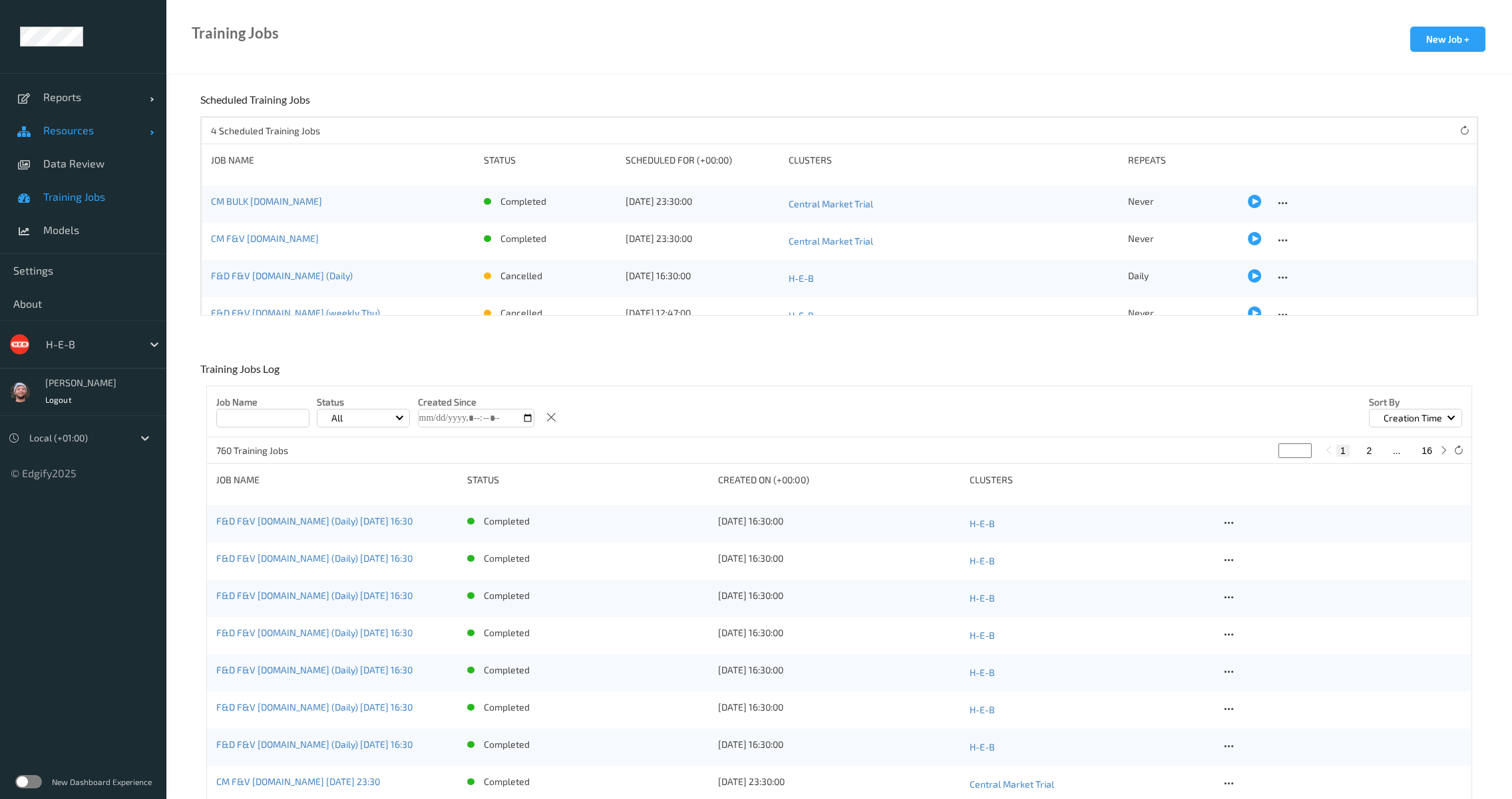
click at [46, 144] on link "Resources" at bounding box center [83, 131] width 166 height 34
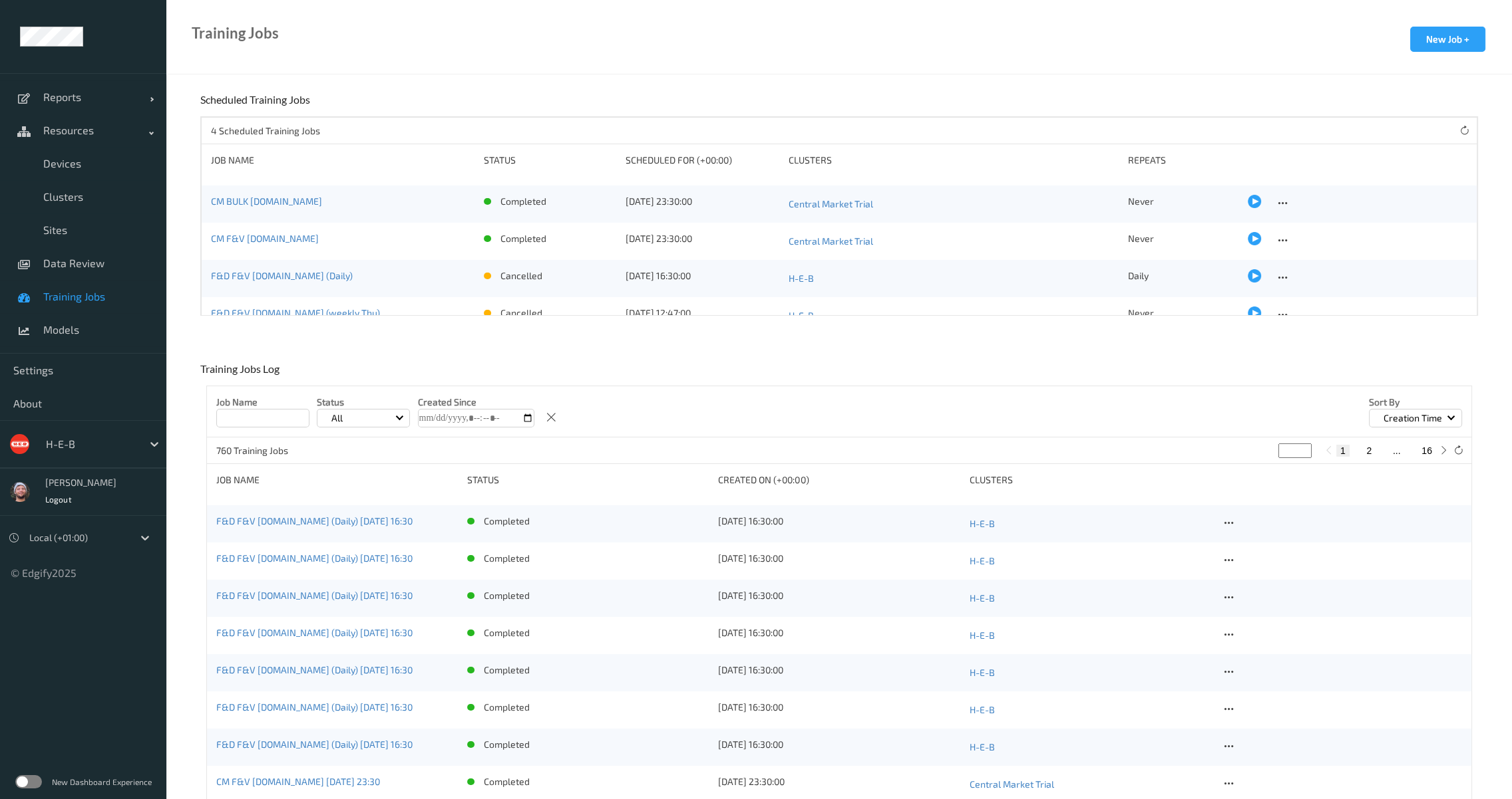
click at [94, 294] on span "Training Jobs" at bounding box center [97, 296] width 109 height 13
click at [75, 451] on div "H-E-B" at bounding box center [91, 444] width 103 height 21
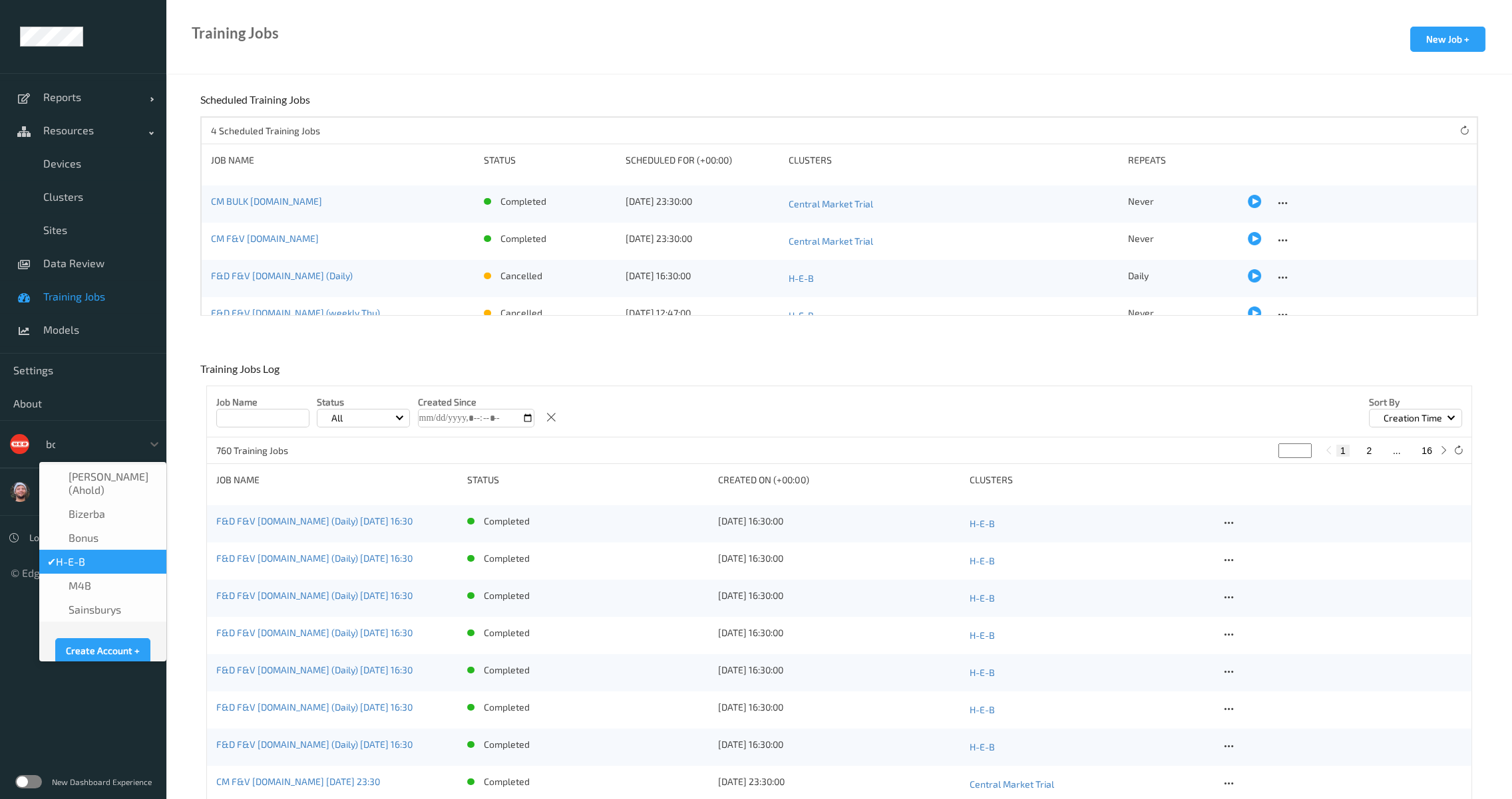
type input "bonu"
